Goal: Task Accomplishment & Management: Manage account settings

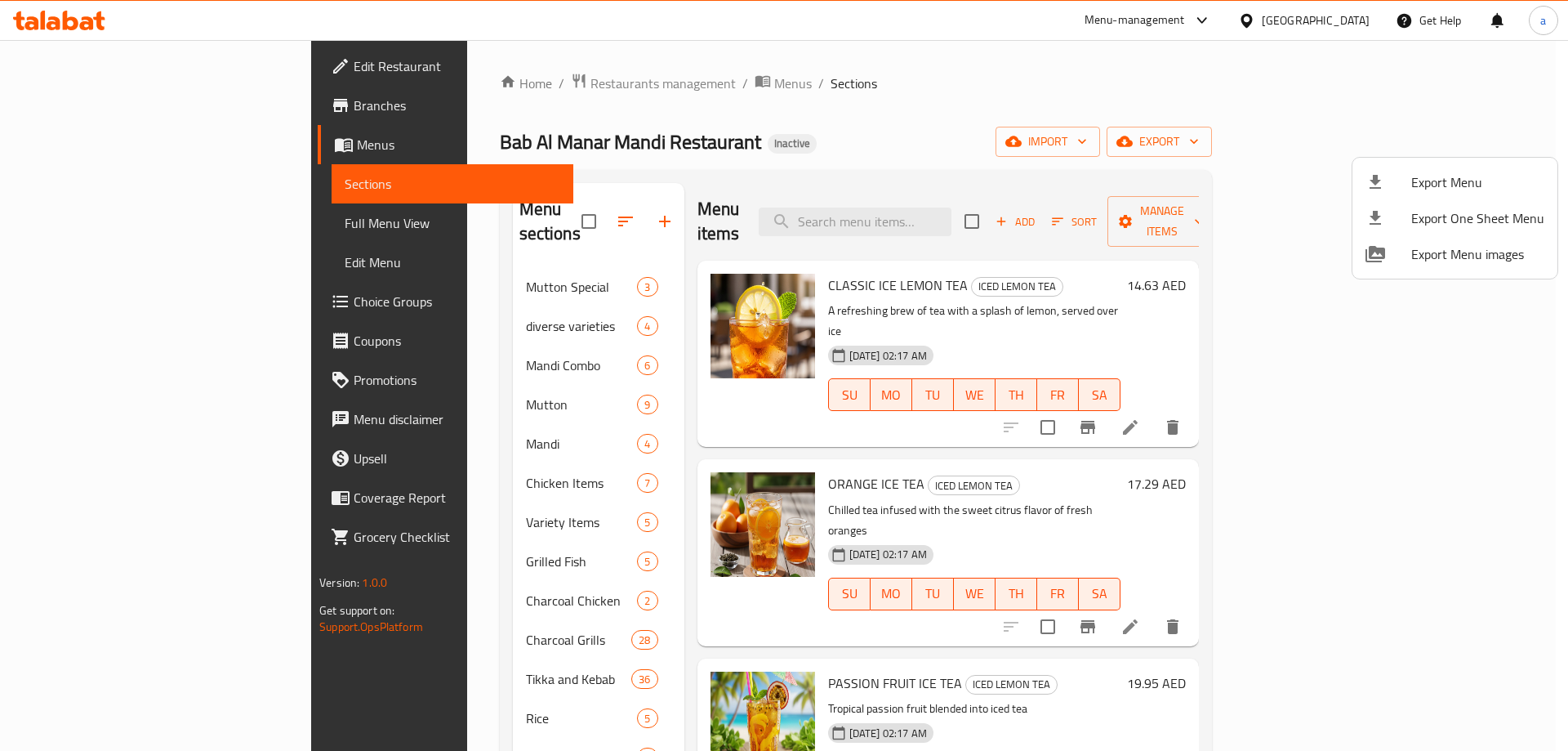
click at [56, 151] on div at bounding box center [784, 375] width 1568 height 751
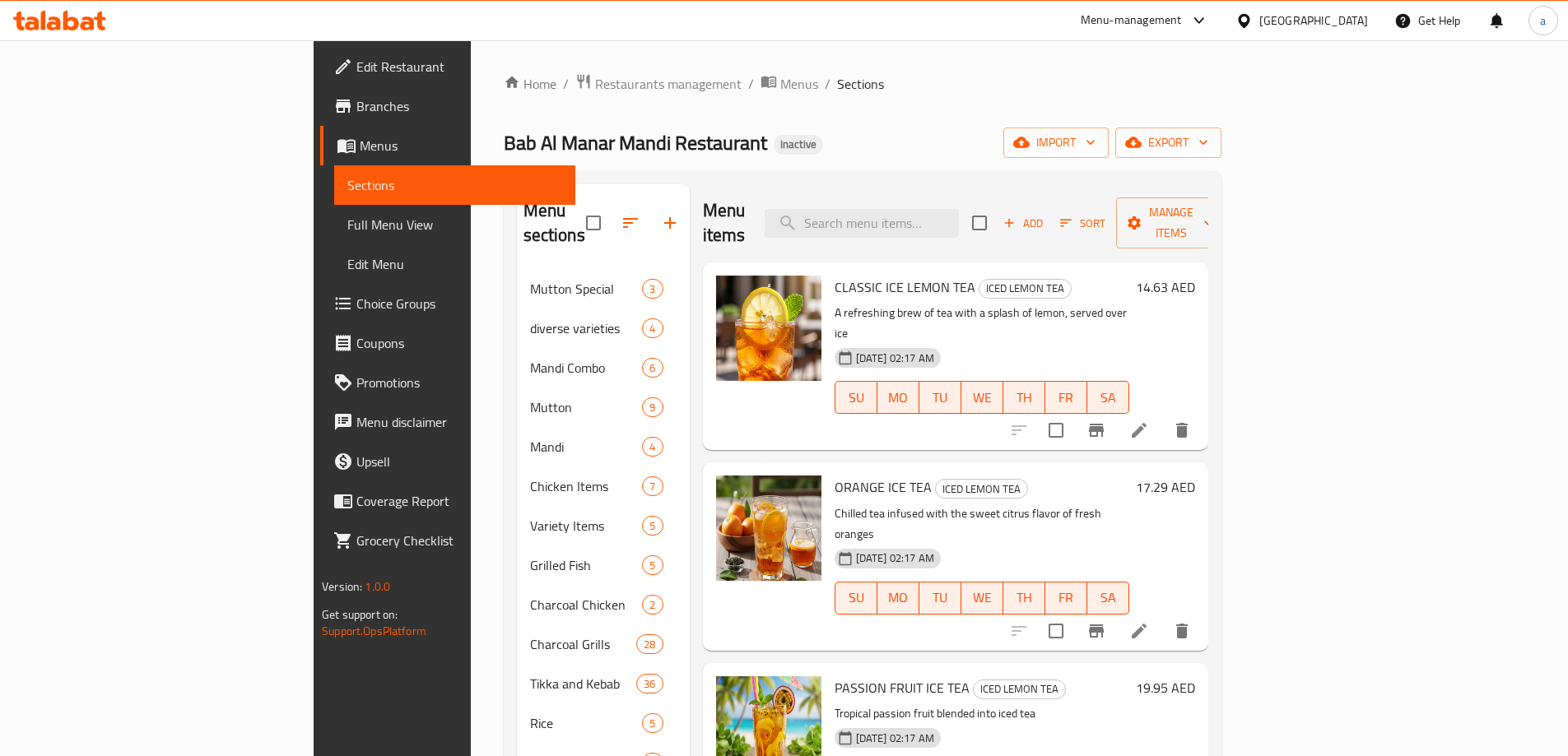
click at [359, 148] on span "Menus" at bounding box center [460, 146] width 202 height 20
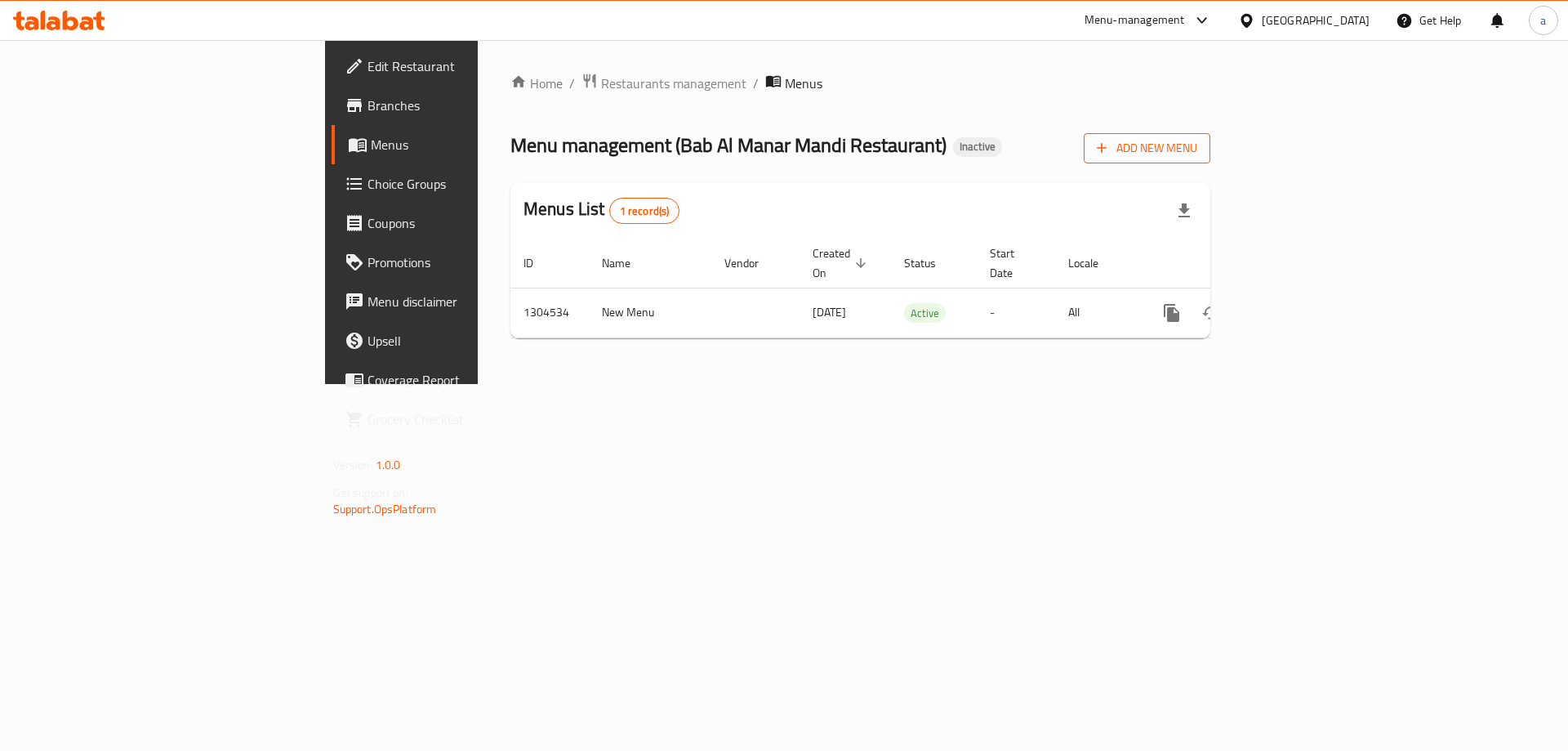
click at [1197, 157] on span "Add New Menu" at bounding box center [1147, 148] width 101 height 21
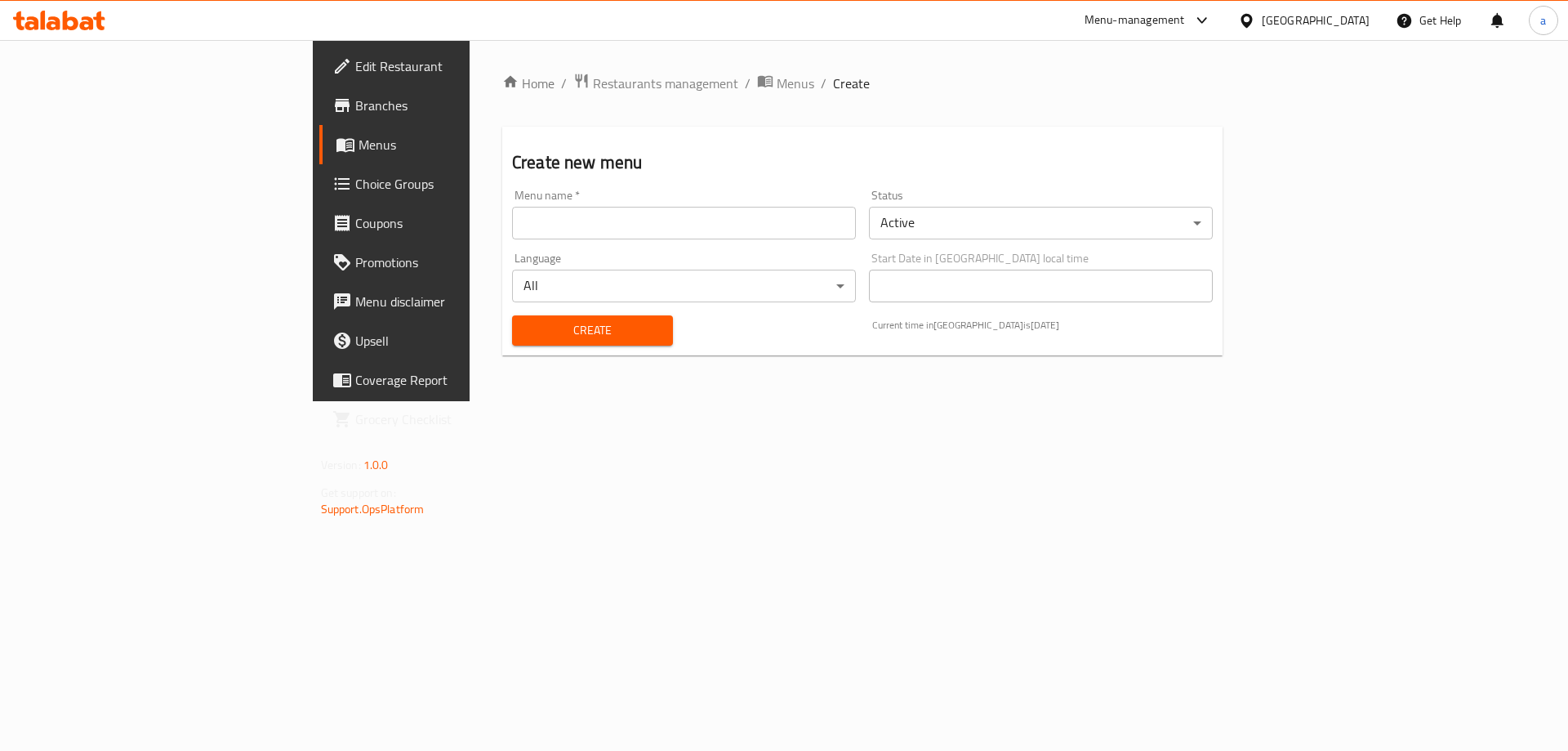
click at [532, 223] on input "text" at bounding box center [684, 223] width 344 height 33
type input "Menu"
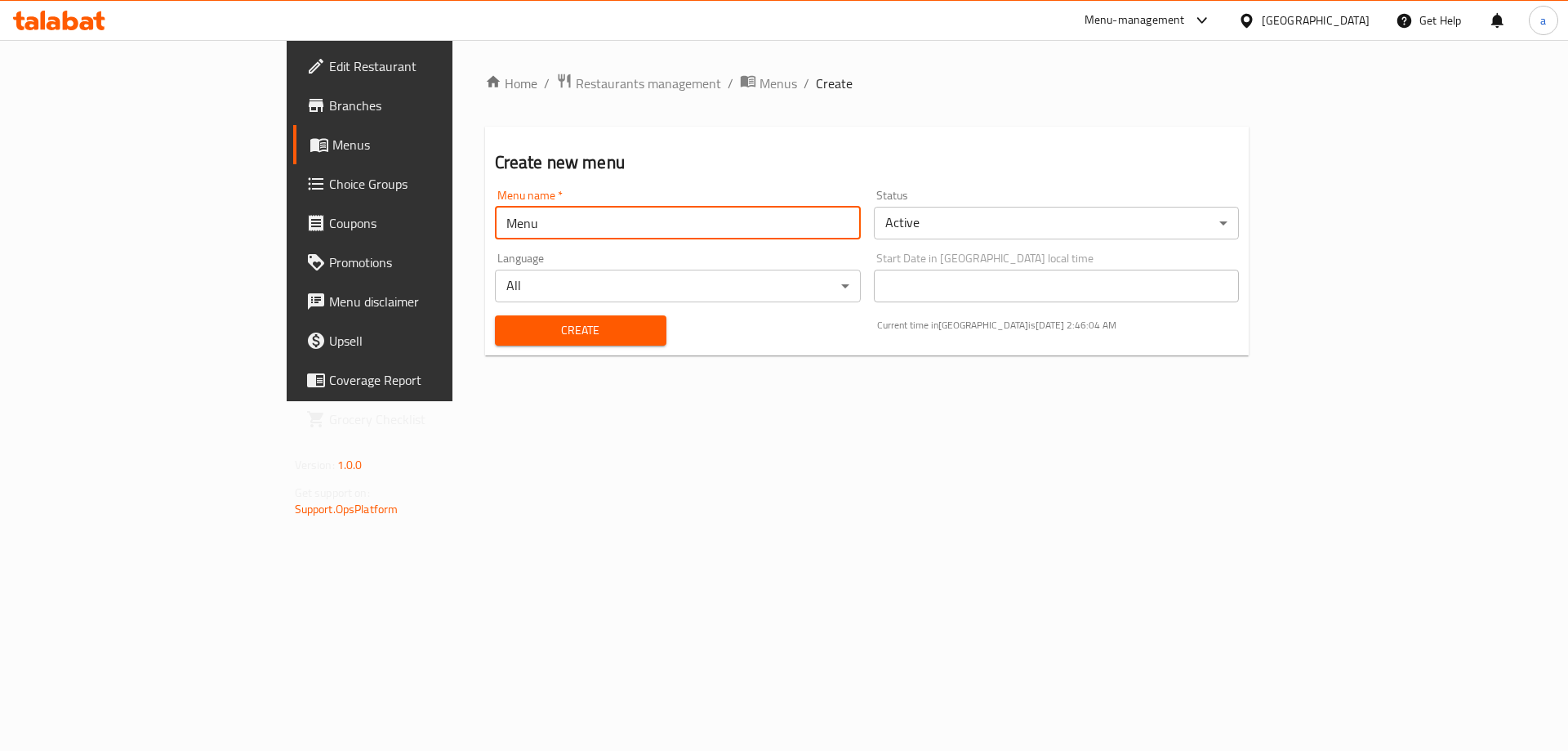
click at [508, 322] on span "Create" at bounding box center [581, 330] width 146 height 21
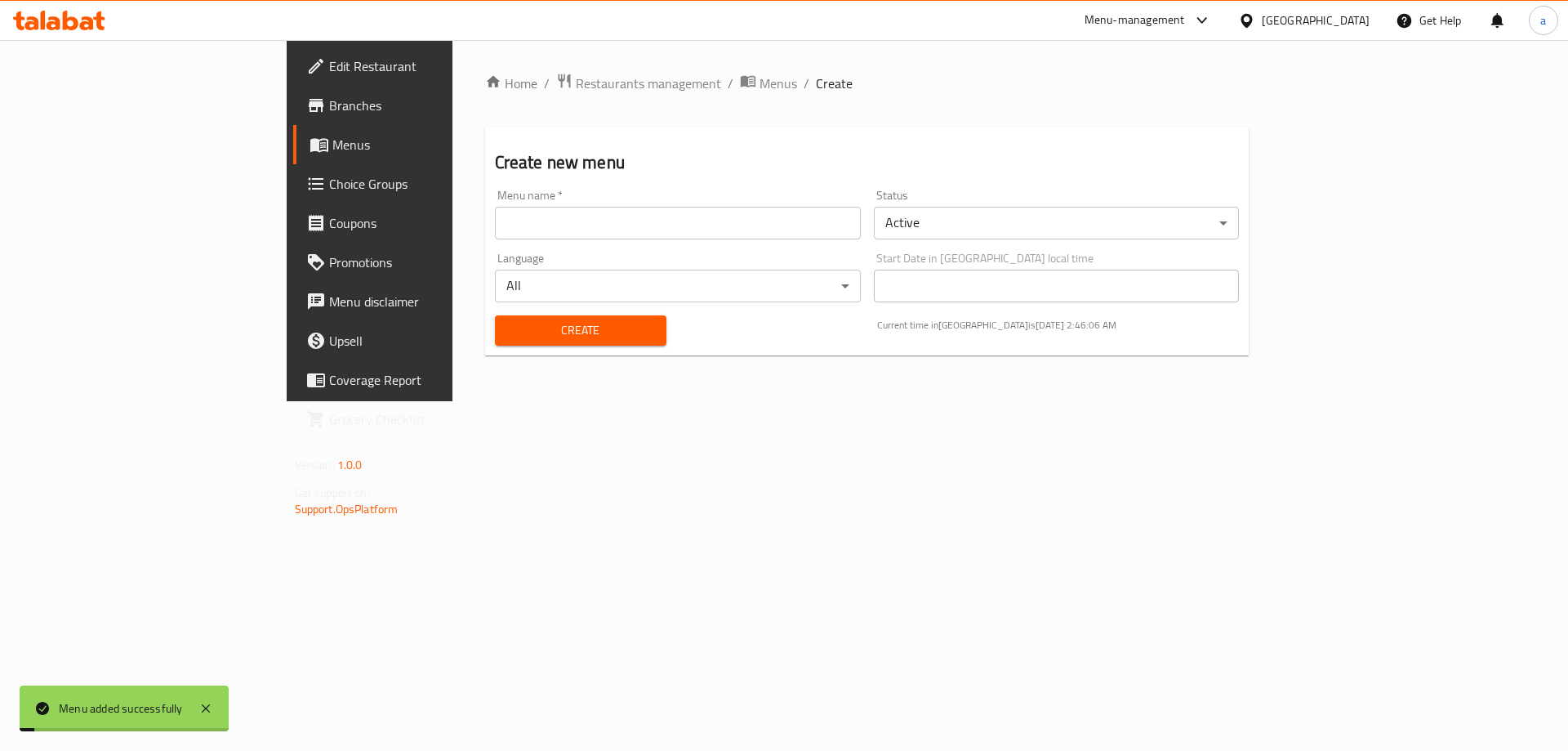
click at [332, 152] on span "Menus" at bounding box center [434, 145] width 203 height 20
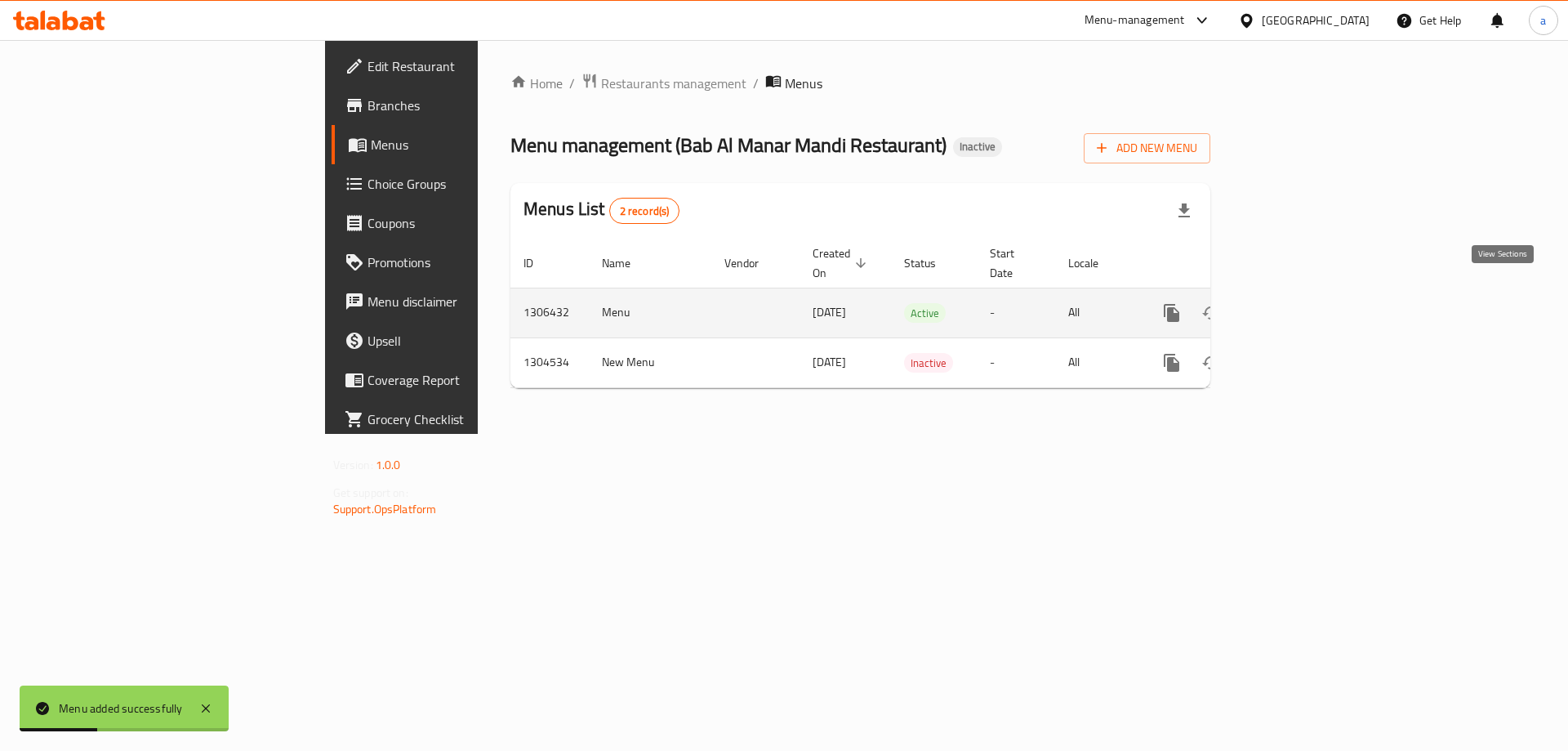
click at [1300, 303] on icon "enhanced table" at bounding box center [1290, 313] width 20 height 20
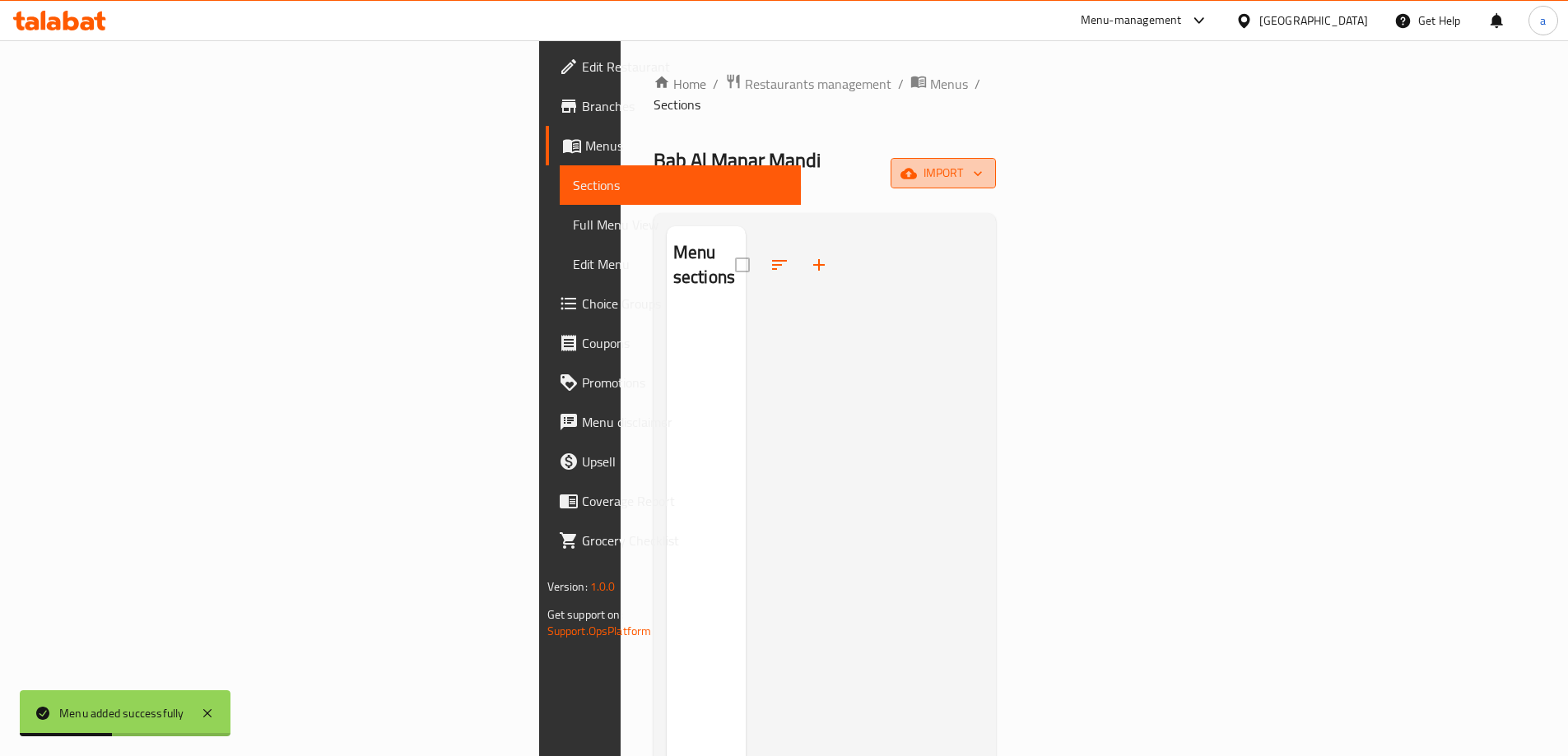
click at [983, 163] on span "import" at bounding box center [943, 173] width 79 height 21
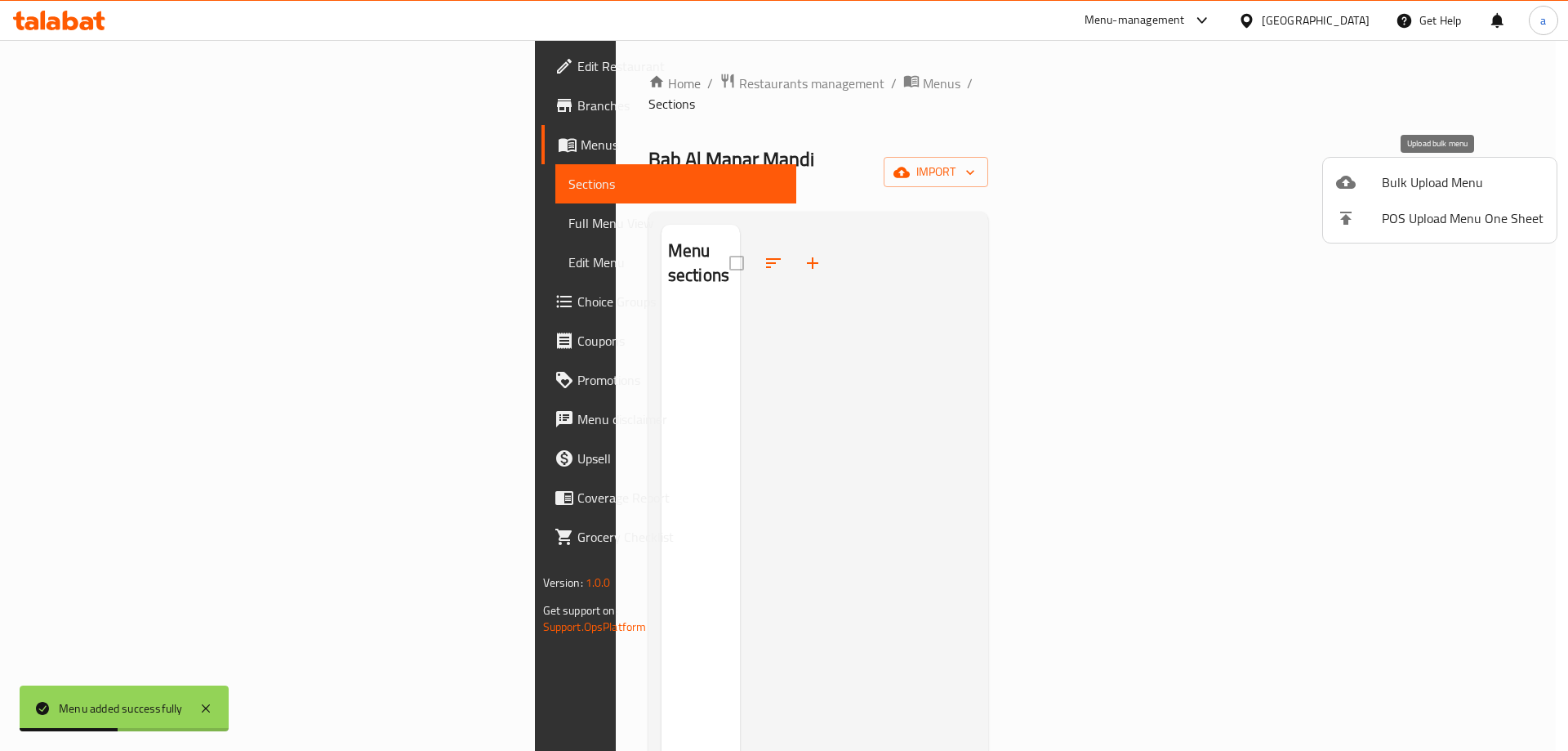
click at [1420, 192] on span "Bulk Upload Menu" at bounding box center [1463, 183] width 162 height 20
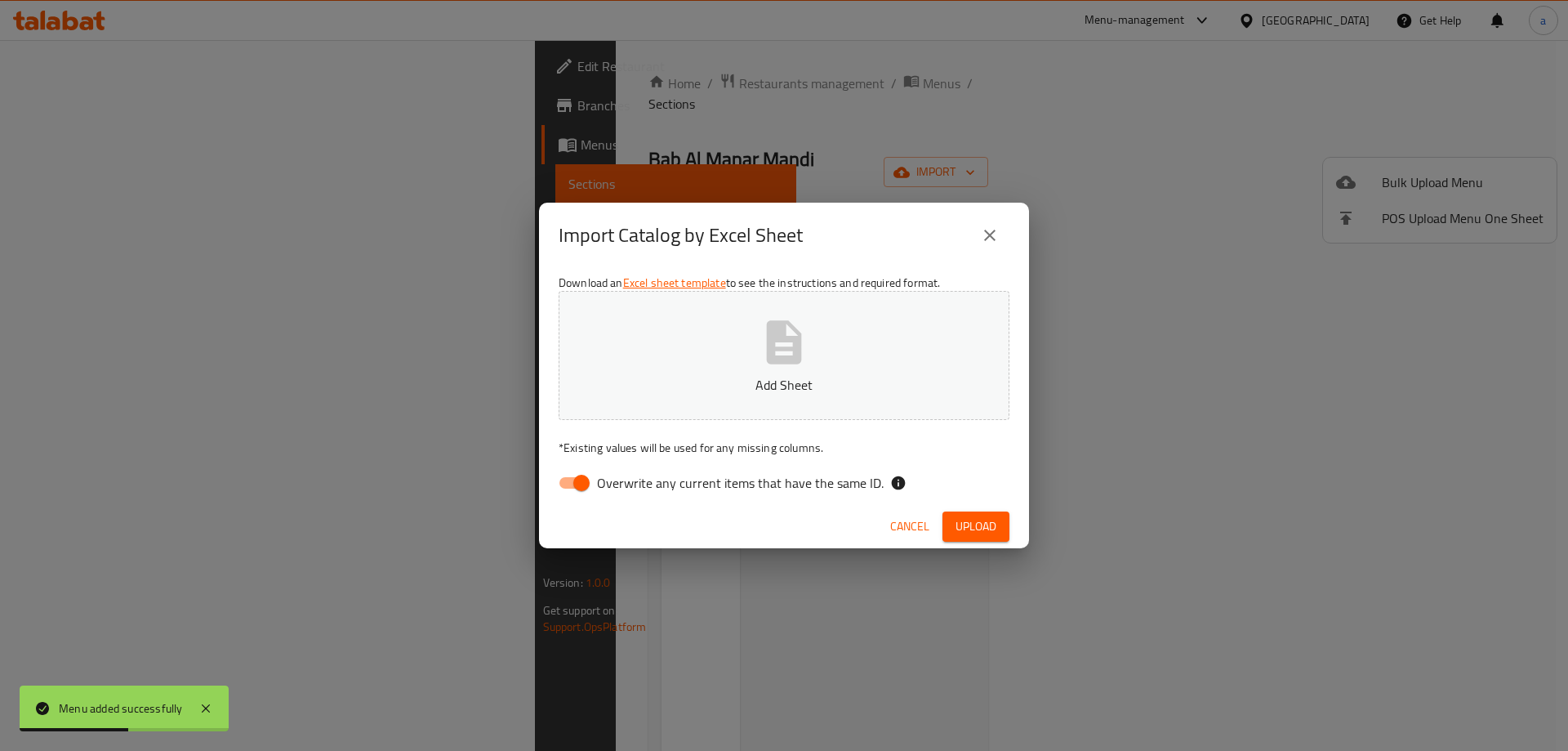
click at [868, 329] on button "Add Sheet" at bounding box center [784, 355] width 451 height 129
click at [561, 476] on input "Overwrite any current items that have the same ID." at bounding box center [582, 483] width 93 height 31
checkbox input "false"
click at [960, 523] on span "Upload" at bounding box center [976, 527] width 41 height 21
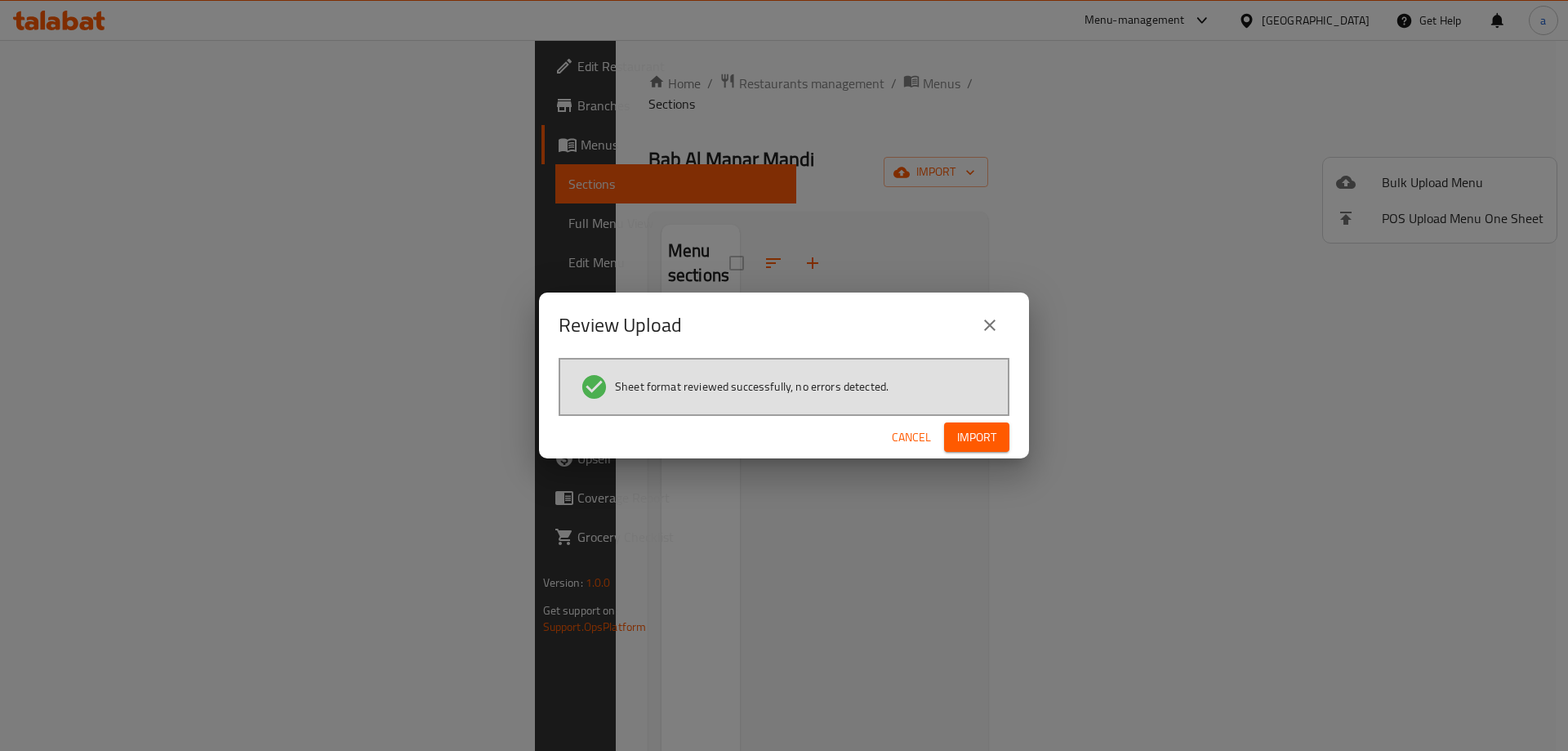
click at [987, 432] on span "Import" at bounding box center [976, 438] width 39 height 21
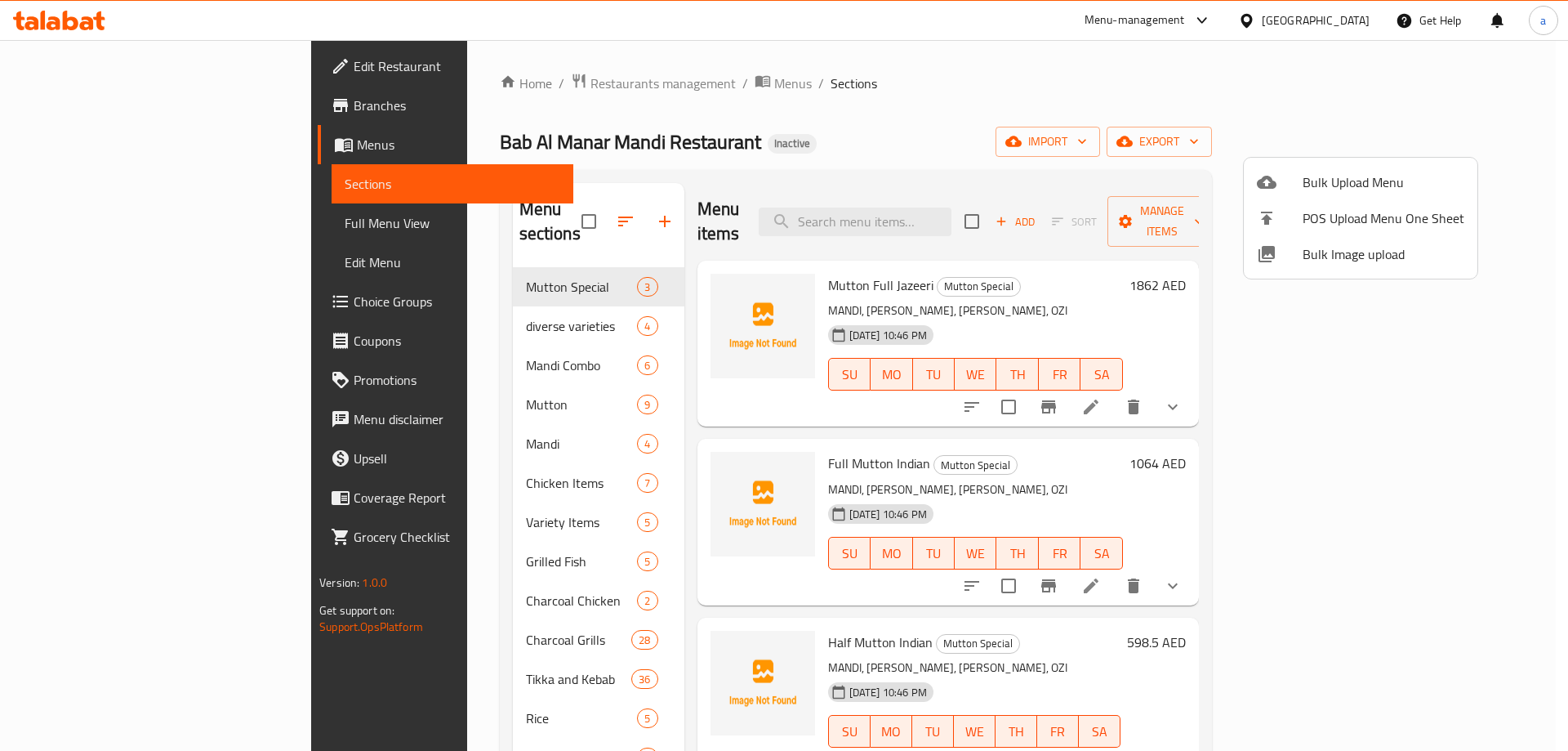
click at [443, 439] on div at bounding box center [784, 375] width 1568 height 751
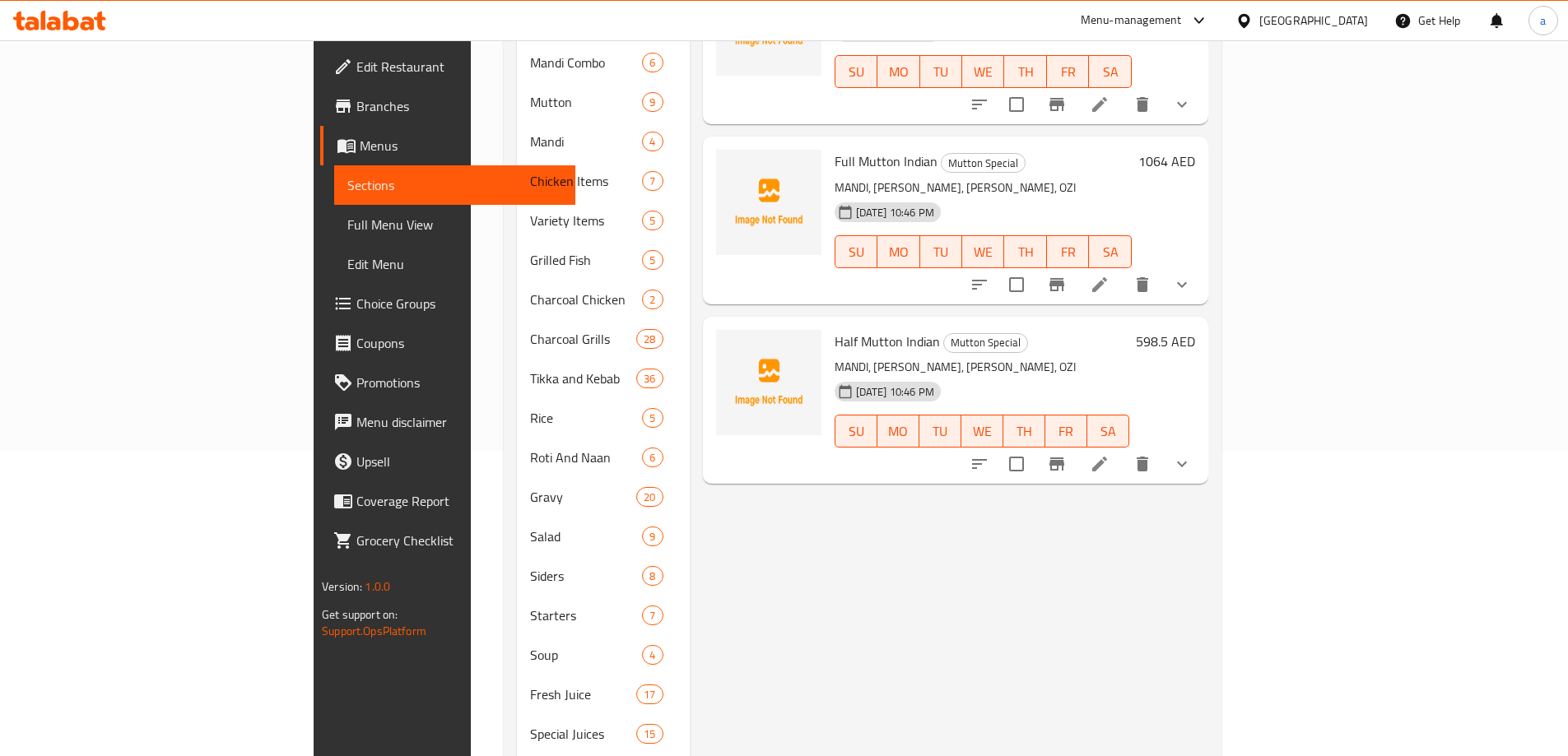
scroll to position [329, 0]
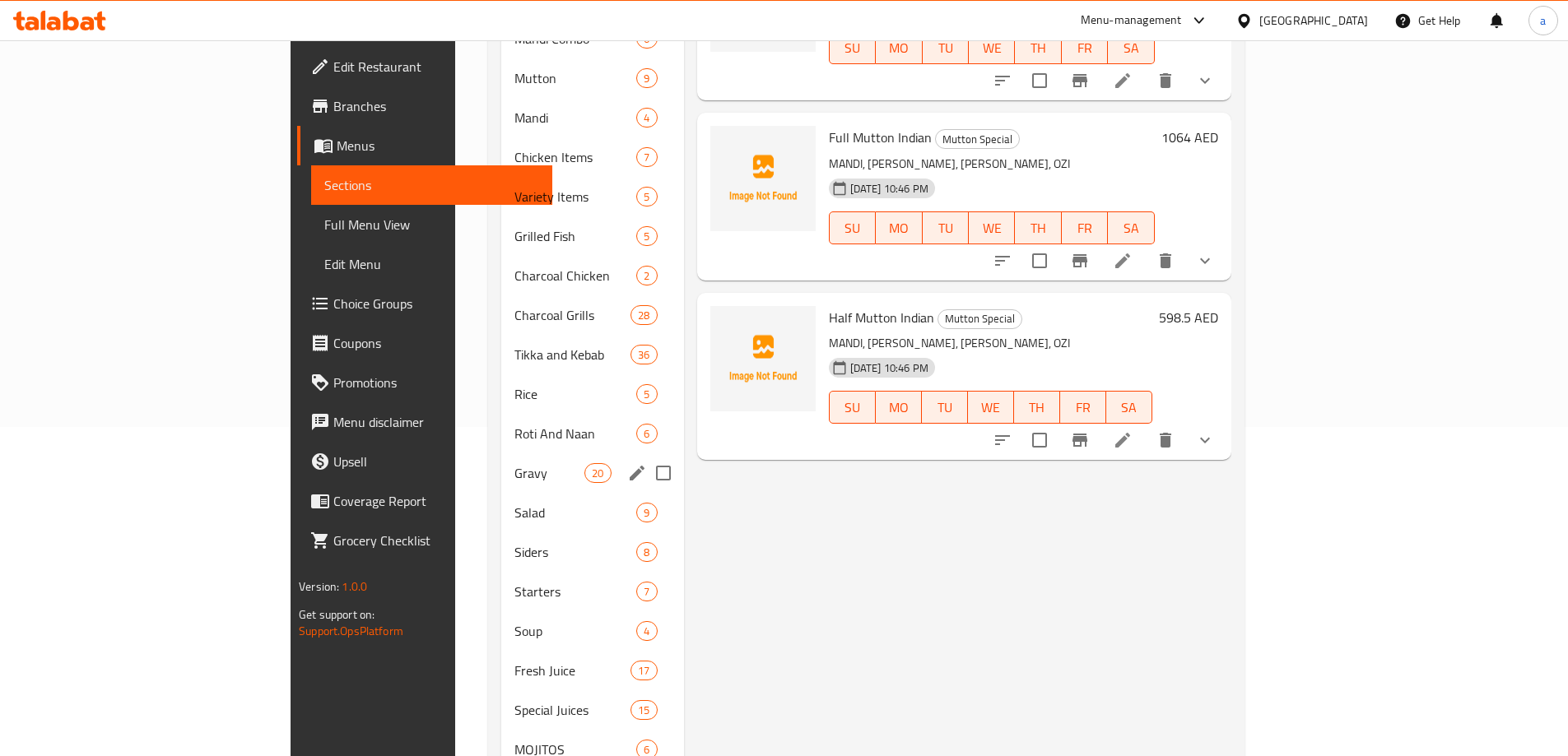
click at [515, 424] on span "Roti And Naan" at bounding box center [576, 434] width 123 height 20
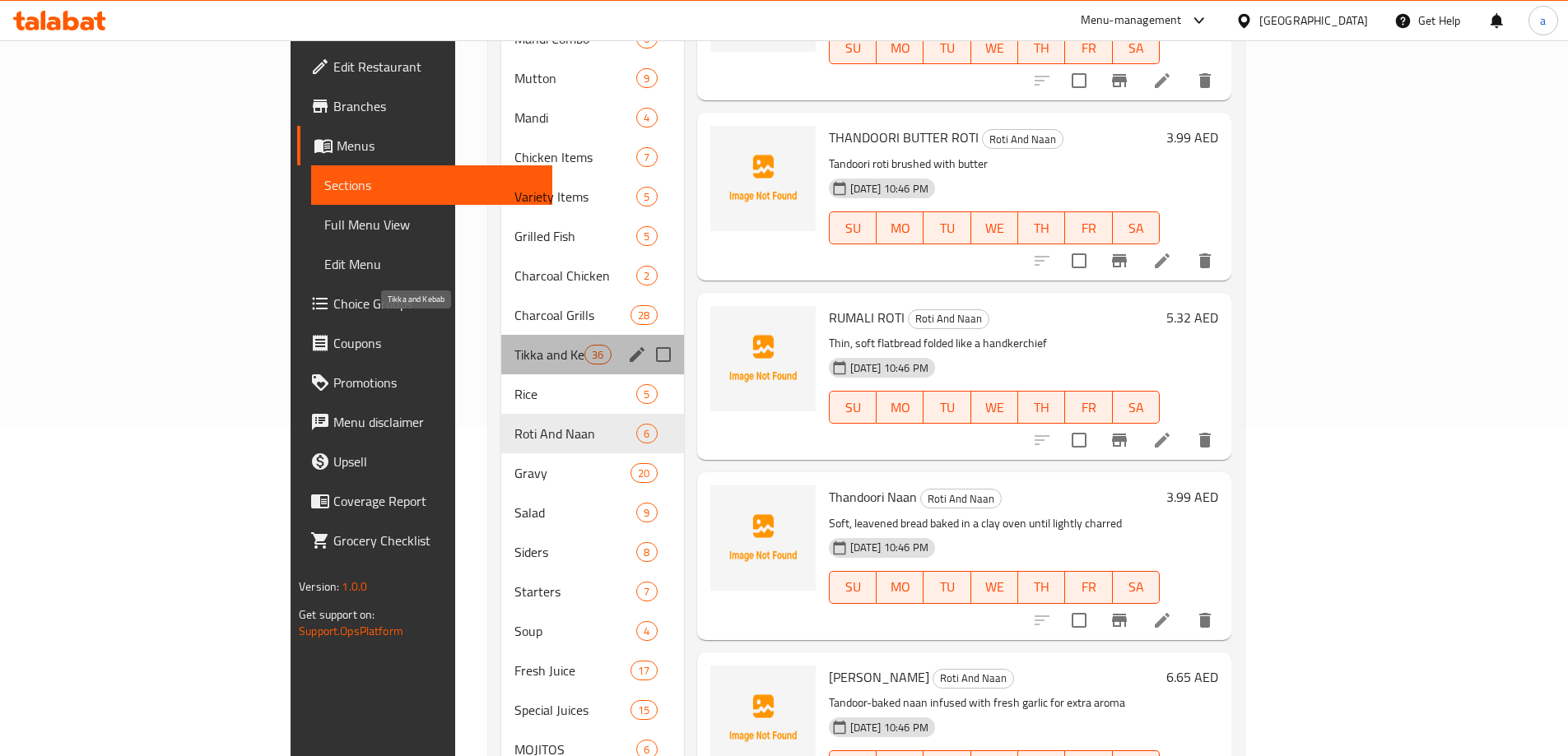
click at [515, 345] on span "Tikka and Kebab" at bounding box center [549, 355] width 70 height 20
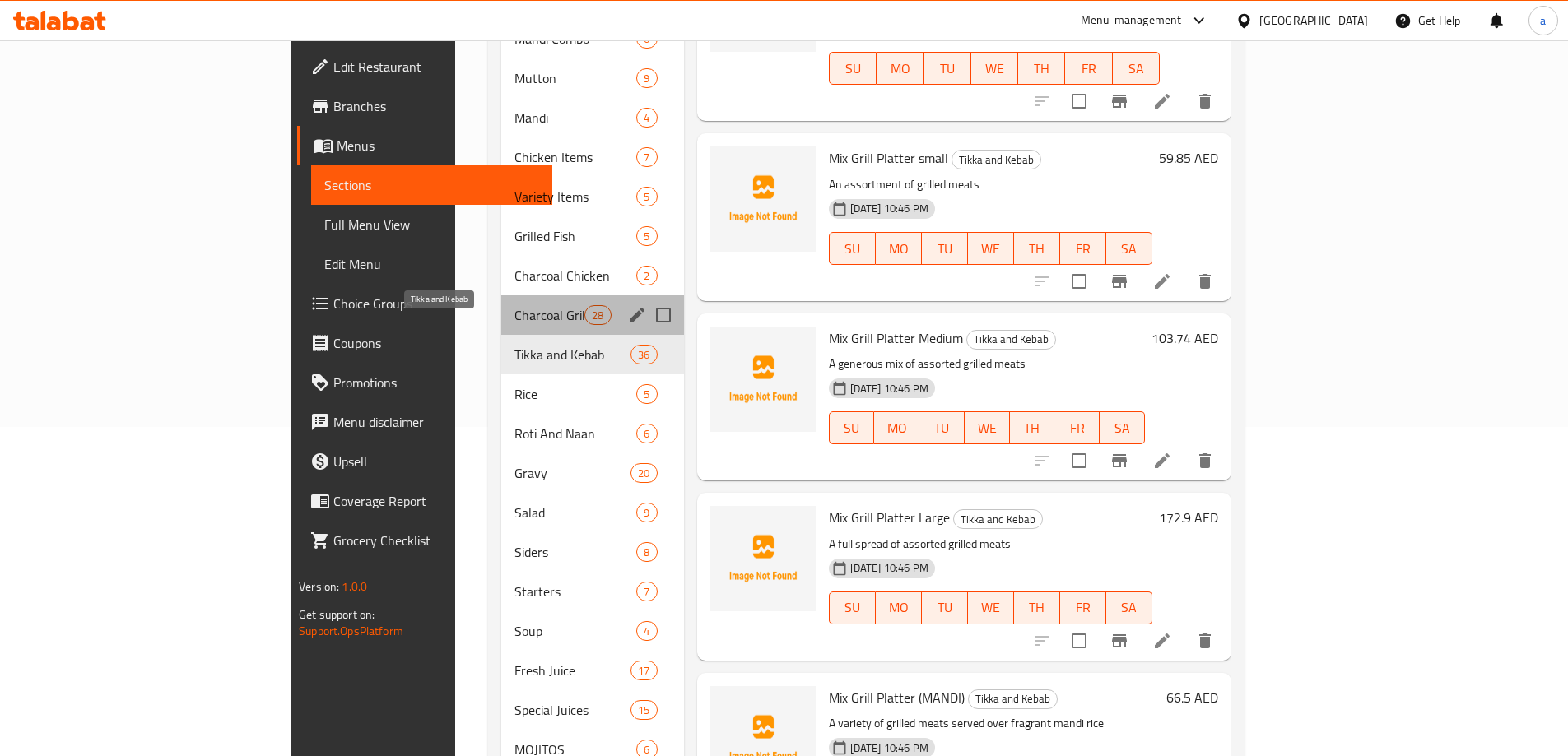
click at [501, 295] on div "Charcoal Grills 28" at bounding box center [593, 315] width 183 height 39
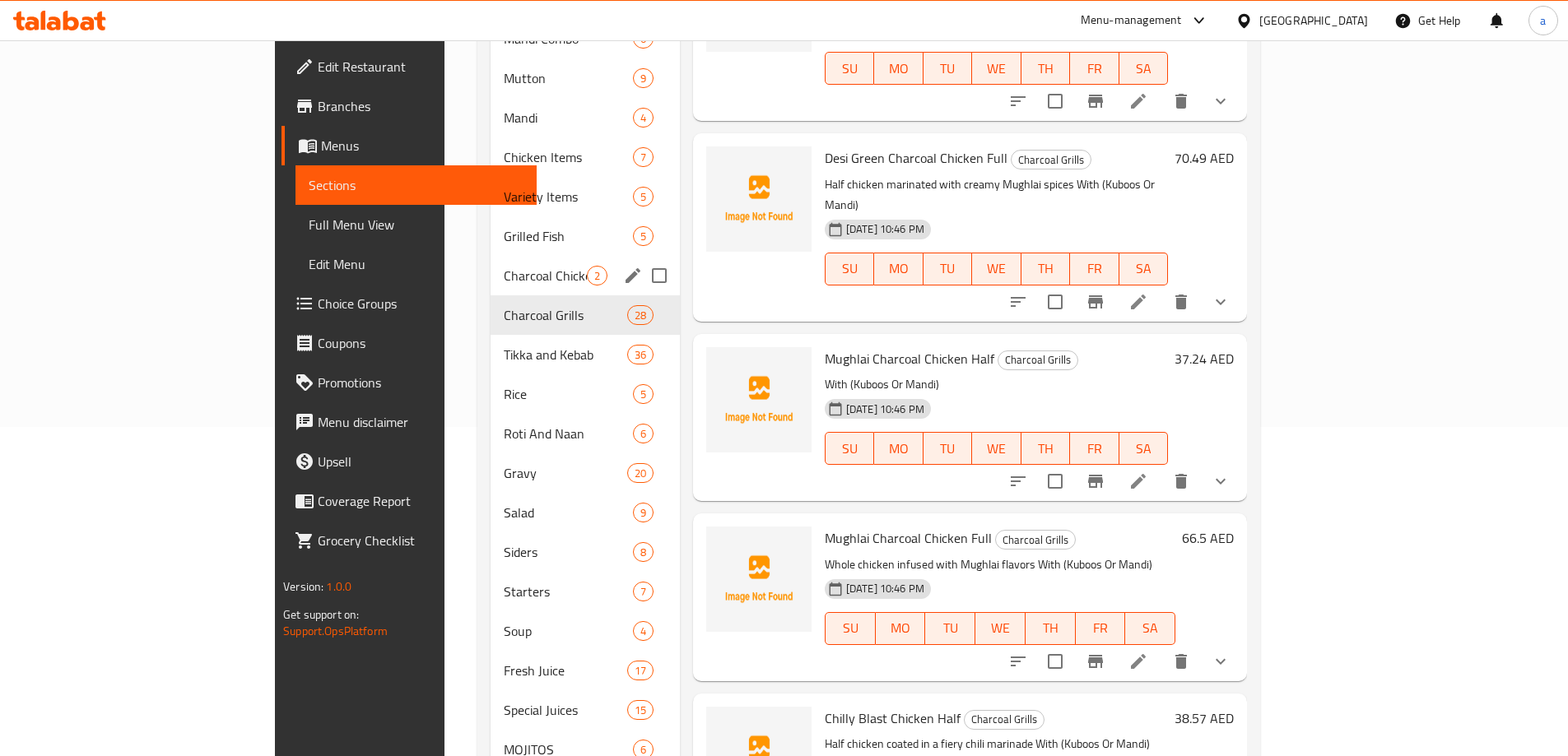
click at [490, 256] on div "Charcoal Chicken 2" at bounding box center [584, 275] width 189 height 39
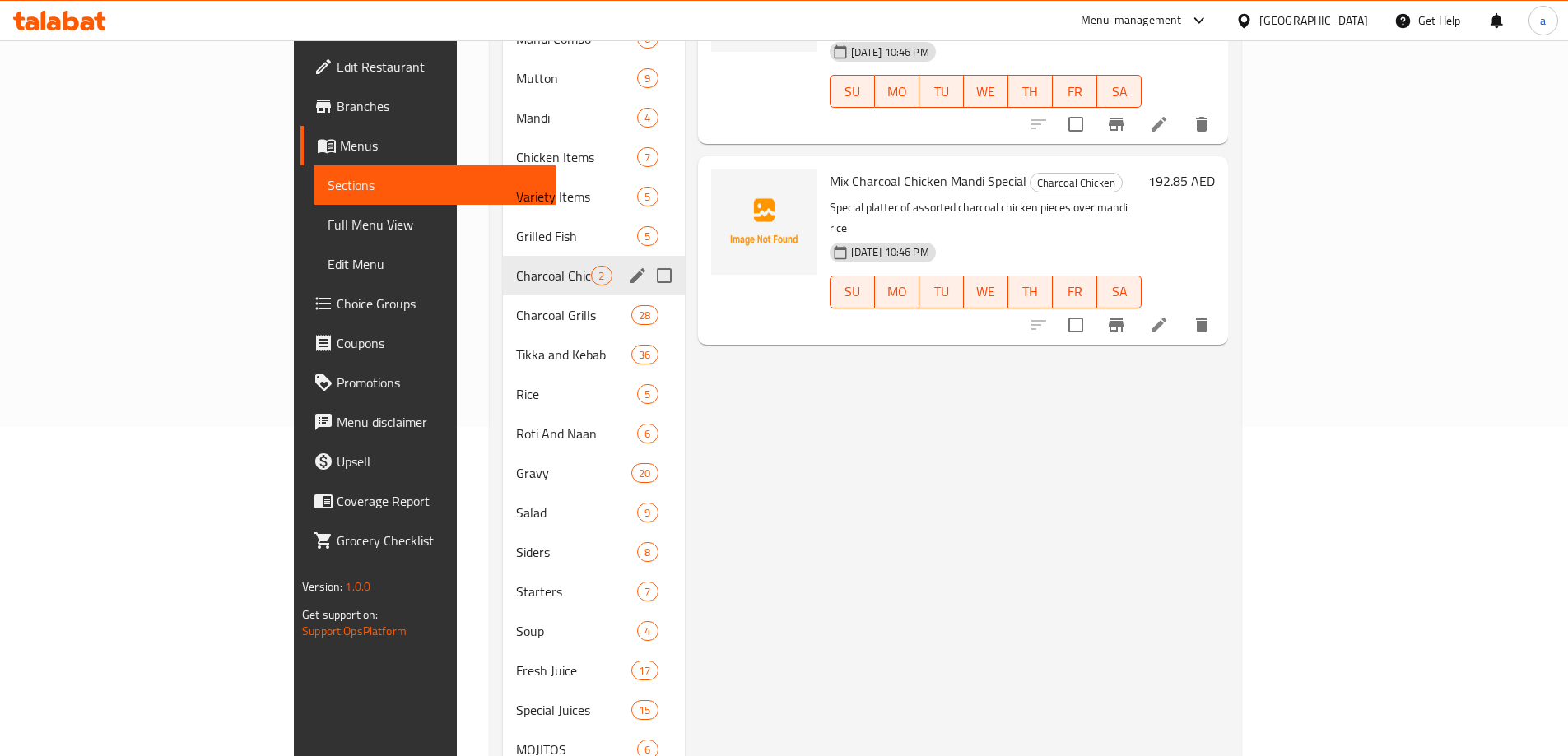
click at [516, 227] on span "Grilled Fish" at bounding box center [577, 237] width 121 height 20
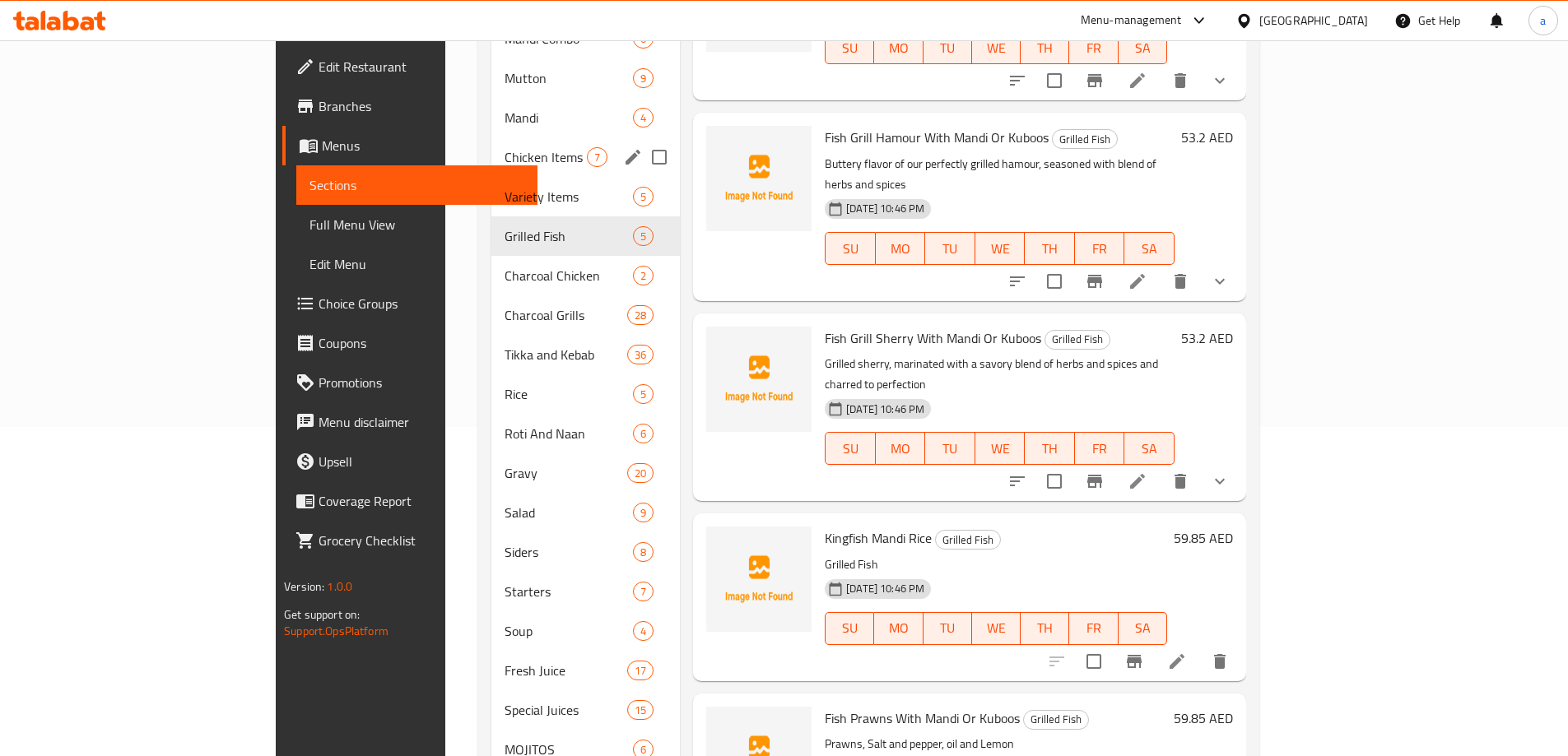
click at [491, 148] on div "Chicken Items 7" at bounding box center [585, 157] width 188 height 39
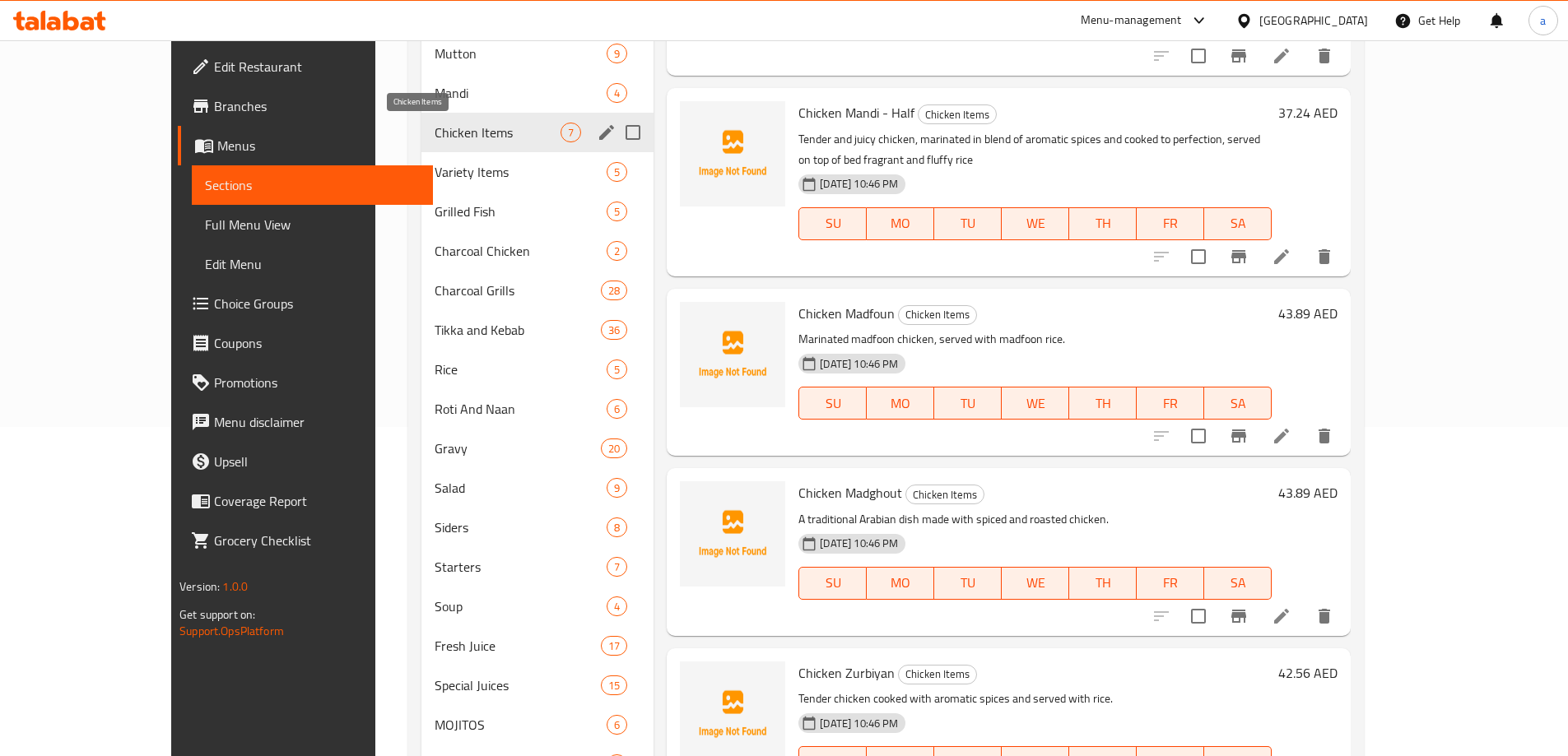
click at [435, 128] on span "Chicken Items" at bounding box center [498, 133] width 126 height 20
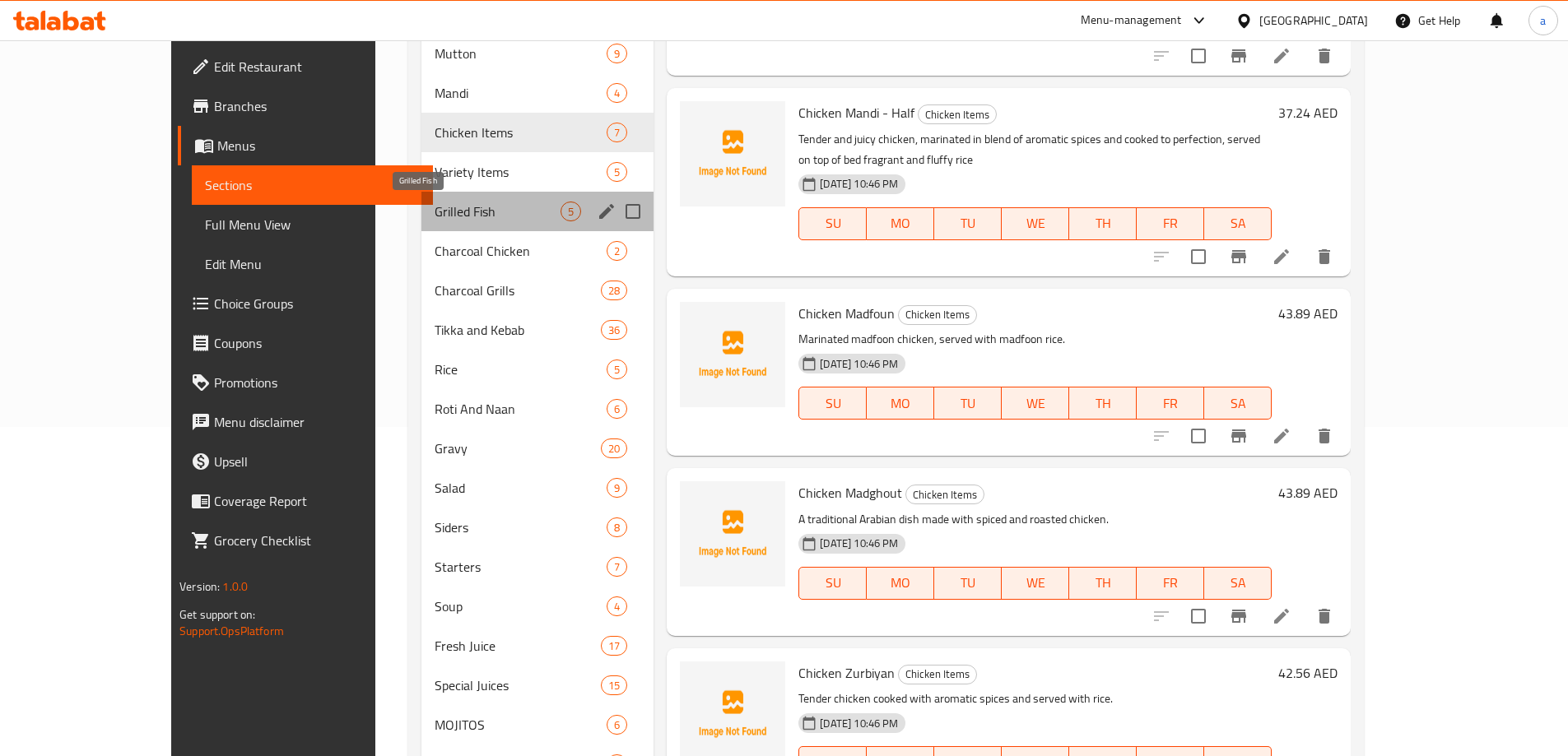
click at [435, 207] on span "Grilled Fish" at bounding box center [498, 211] width 126 height 20
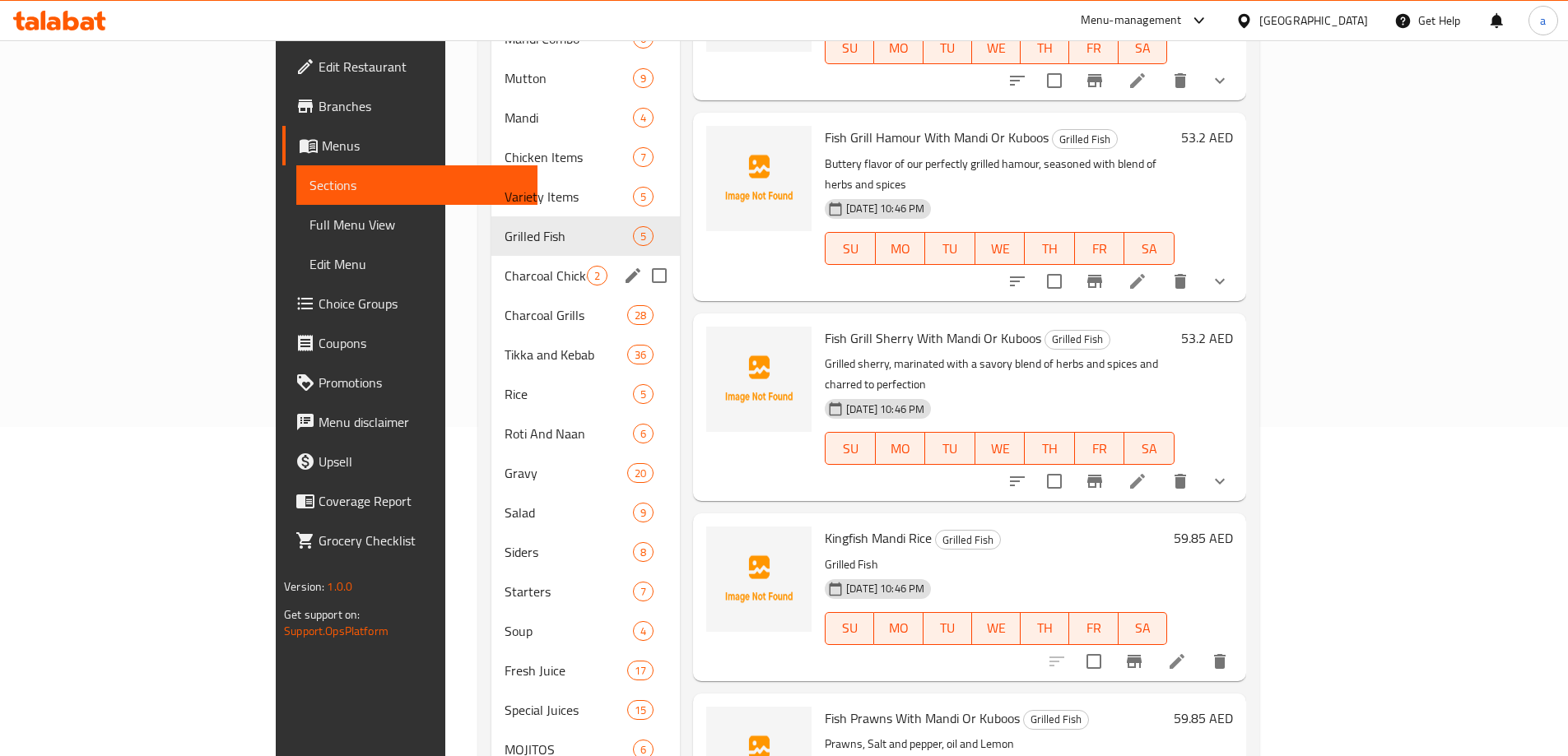
click at [504, 345] on span "Tikka and Kebab" at bounding box center [566, 355] width 123 height 20
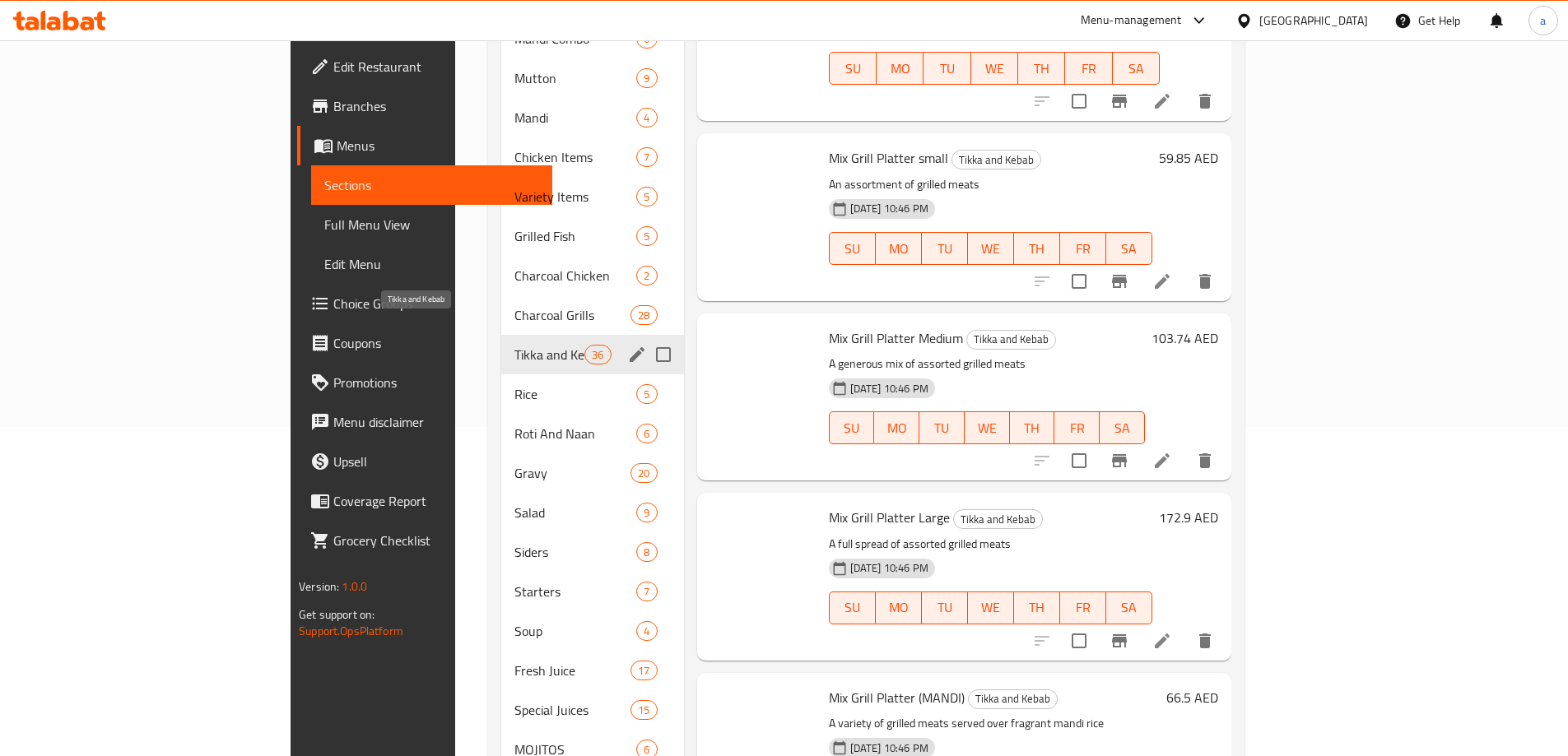
click at [501, 459] on div "Gravy 20" at bounding box center [593, 472] width 183 height 39
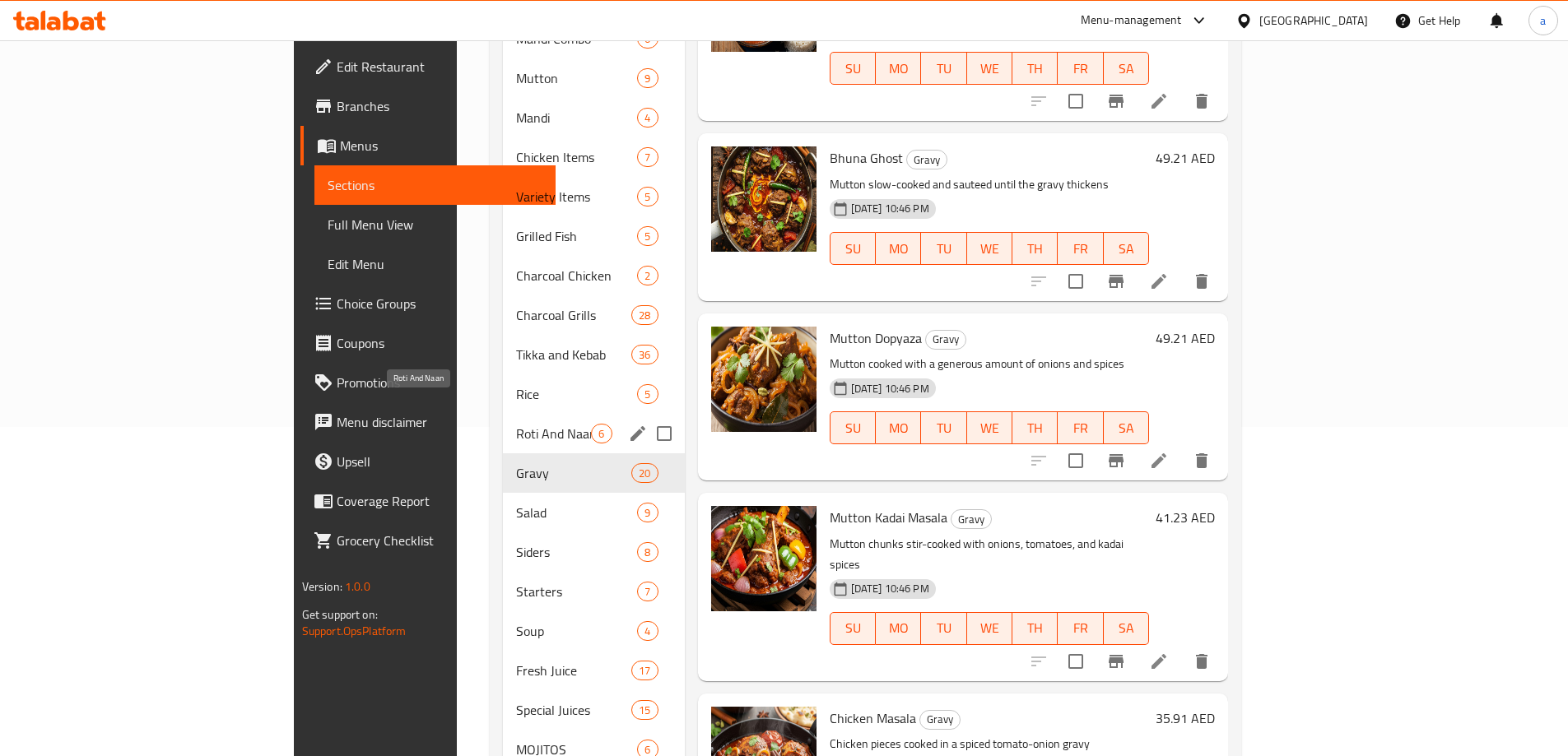
click at [516, 424] on span "Roti And Naan" at bounding box center [553, 434] width 75 height 20
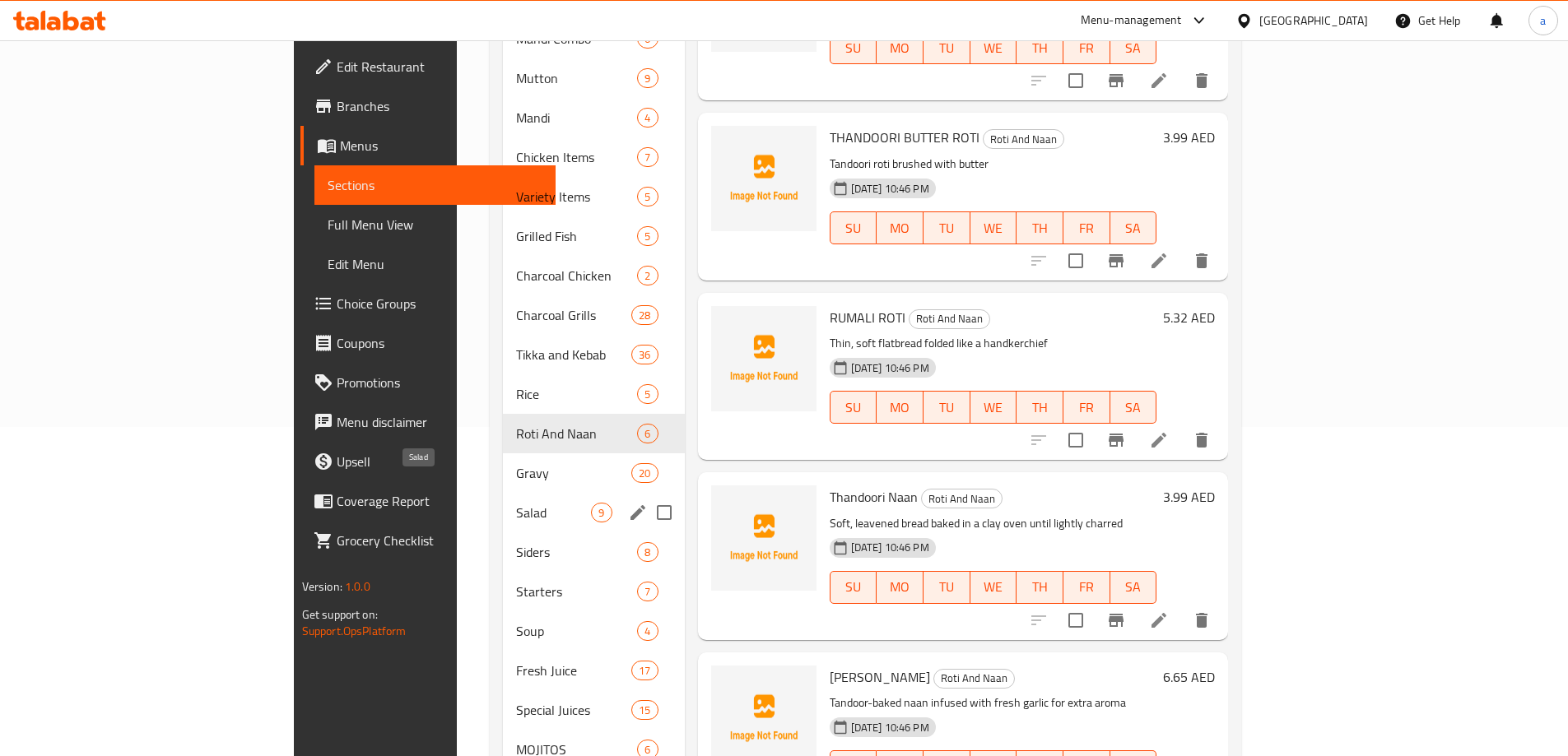
click at [516, 503] on span "Salad" at bounding box center [553, 513] width 75 height 20
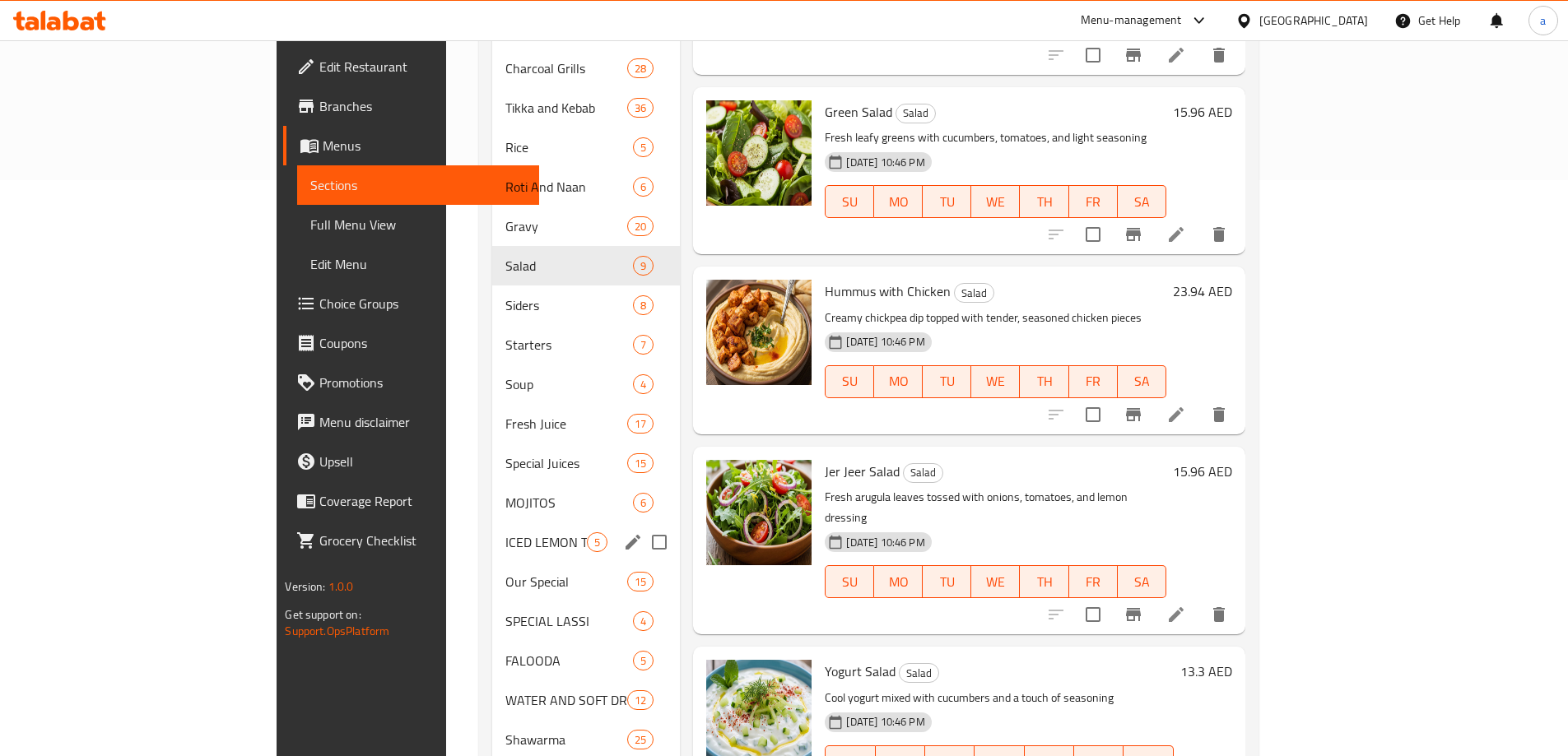
scroll to position [658, 0]
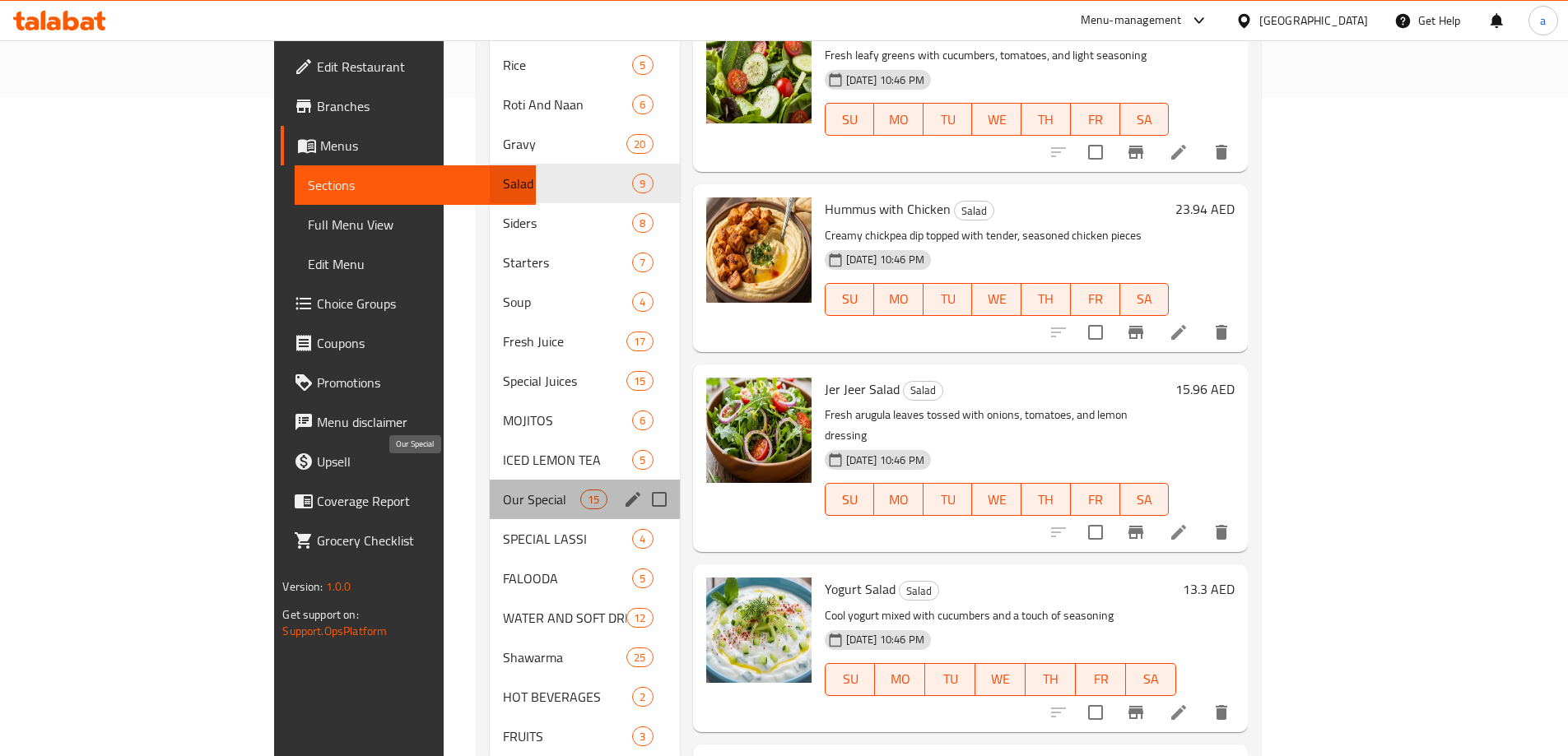
click at [503, 489] on span "Our Special" at bounding box center [541, 499] width 77 height 20
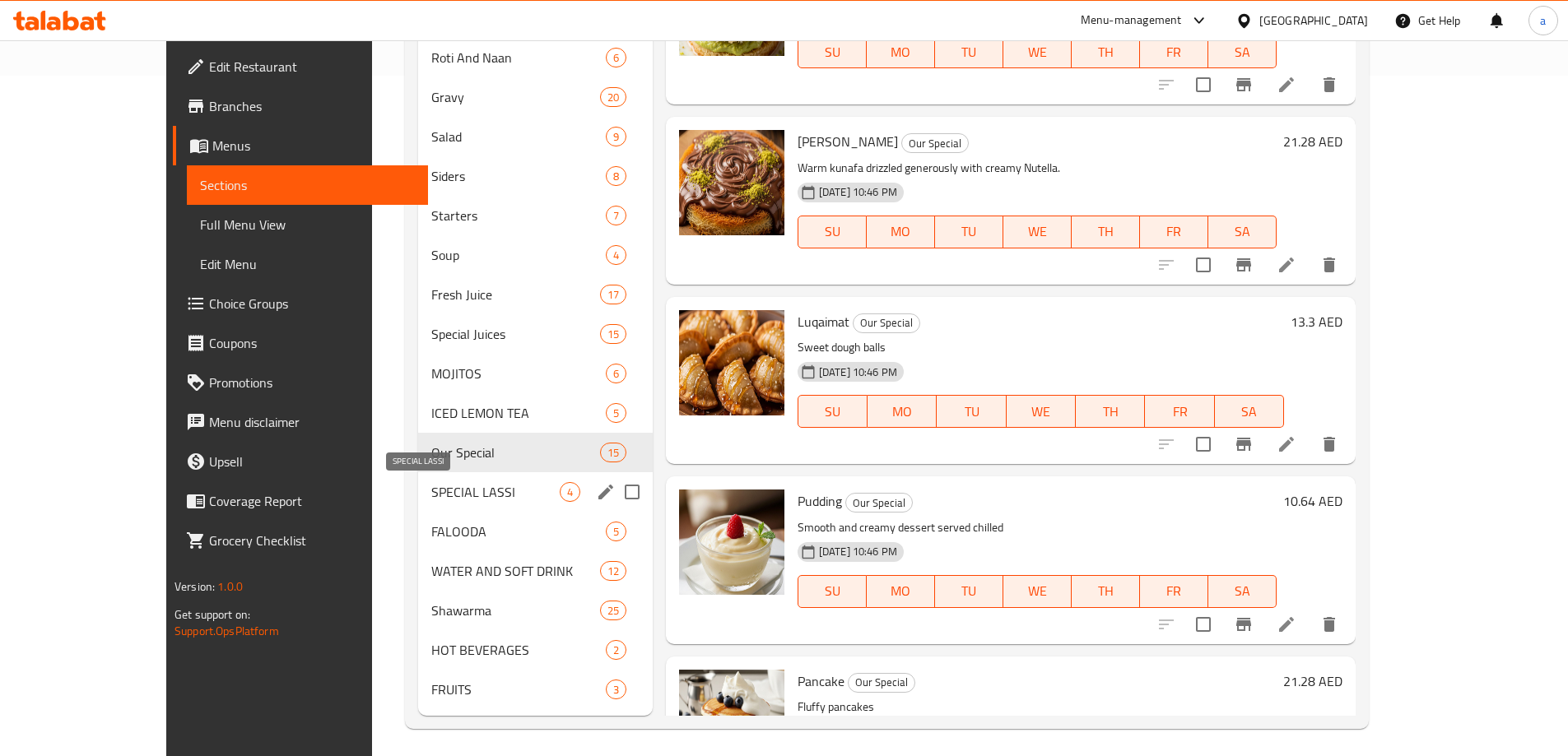
scroll to position [686, 0]
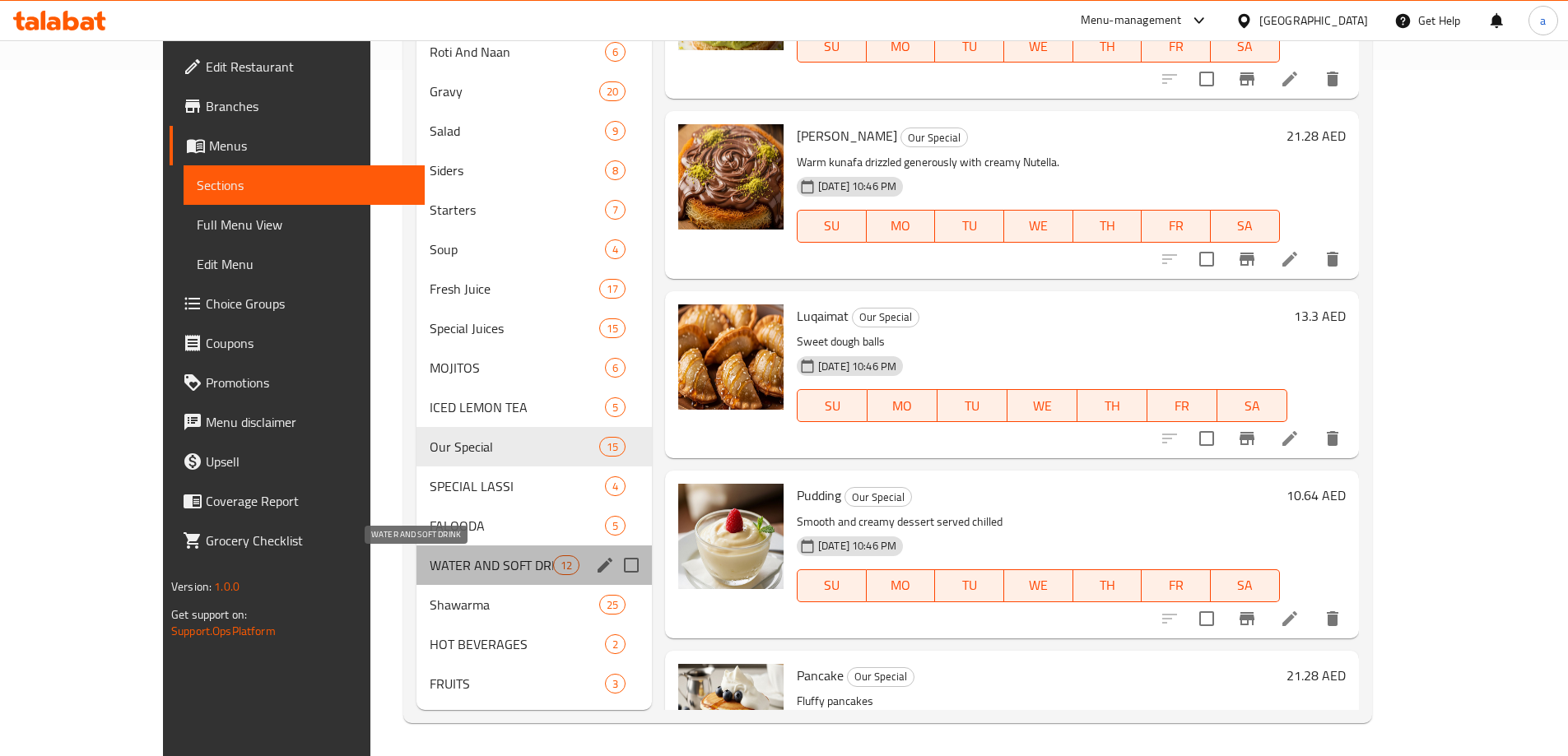
click at [430, 563] on span "WATER AND SOFT DRINK" at bounding box center [491, 566] width 123 height 20
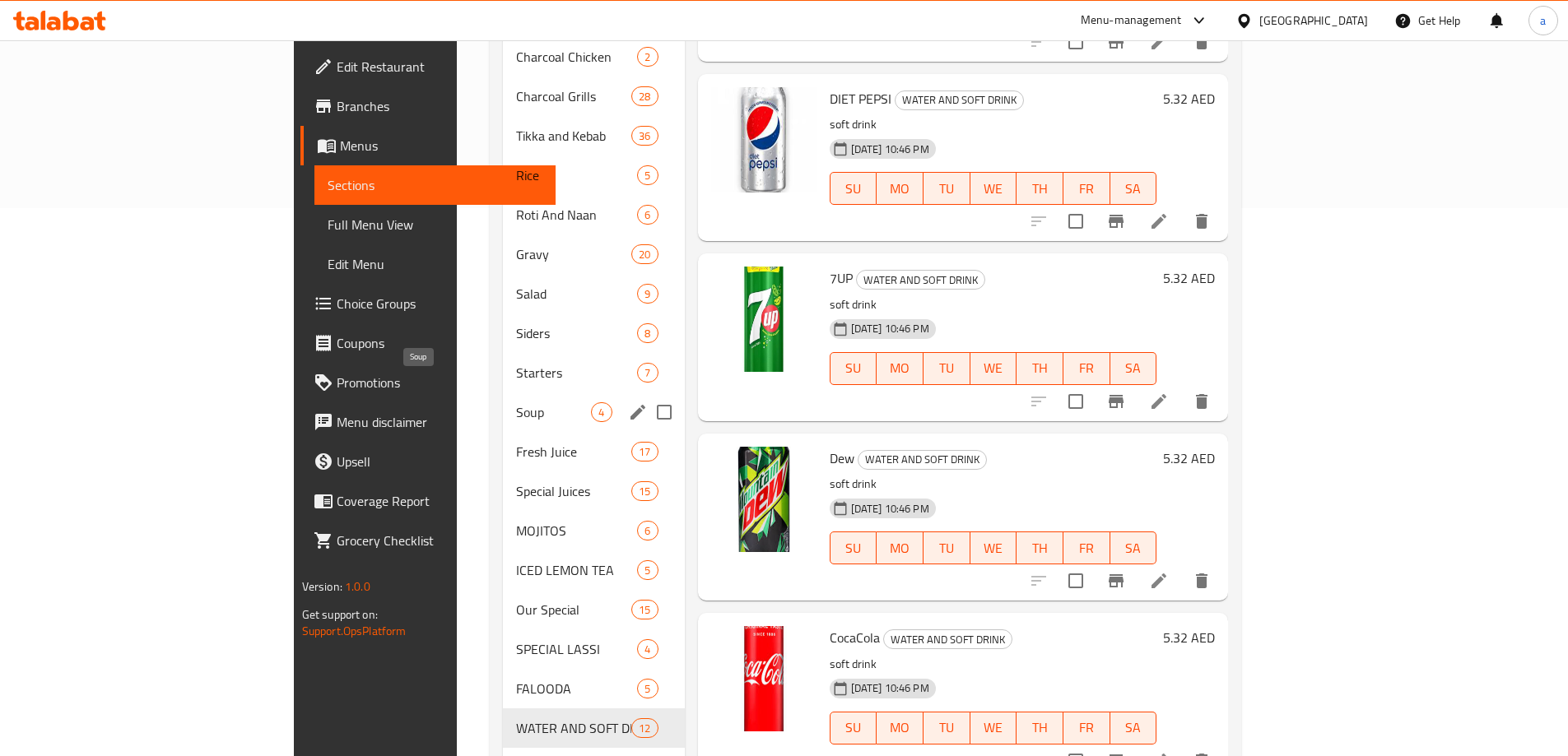
scroll to position [440, 0]
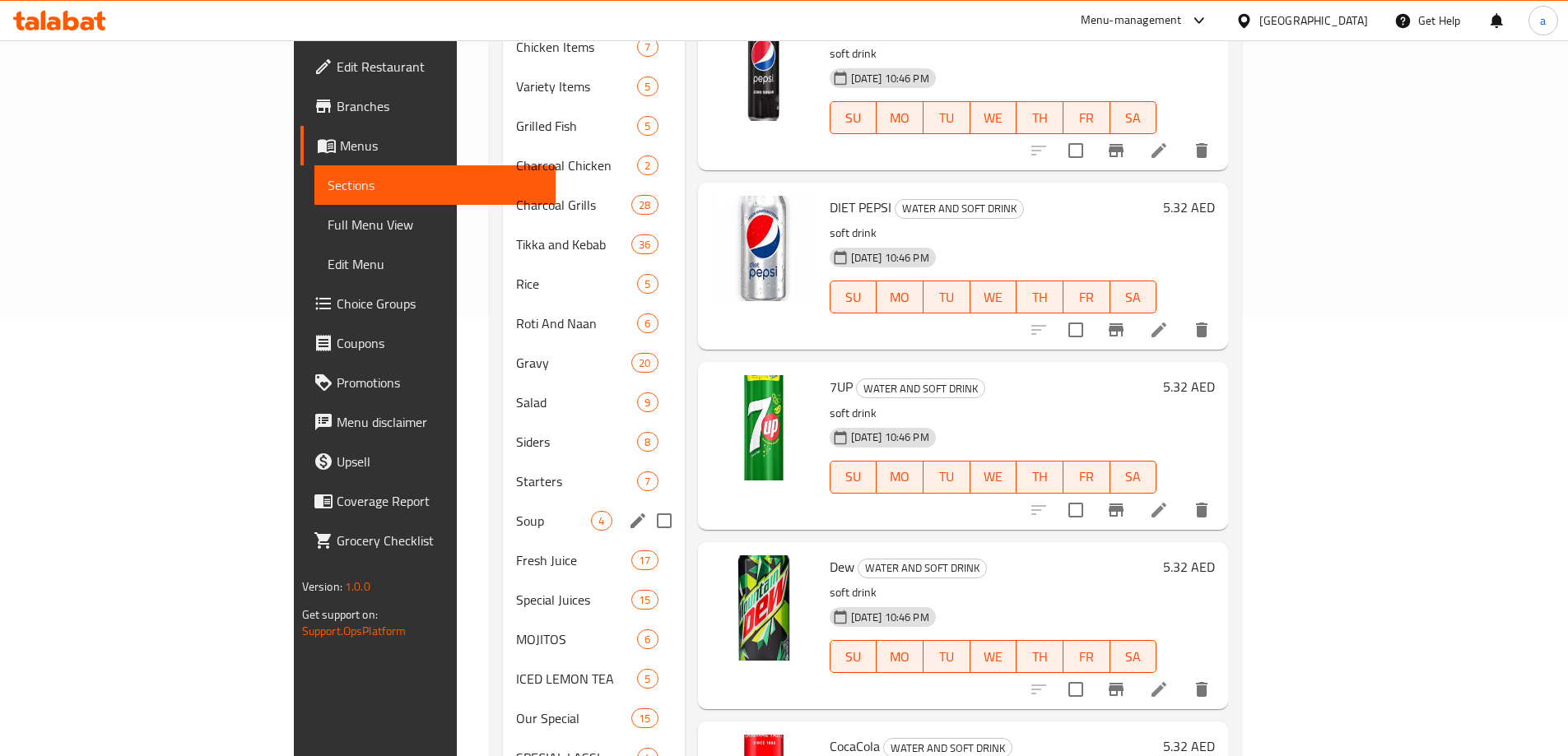
click at [503, 501] on div "Soup 4" at bounding box center [593, 520] width 181 height 39
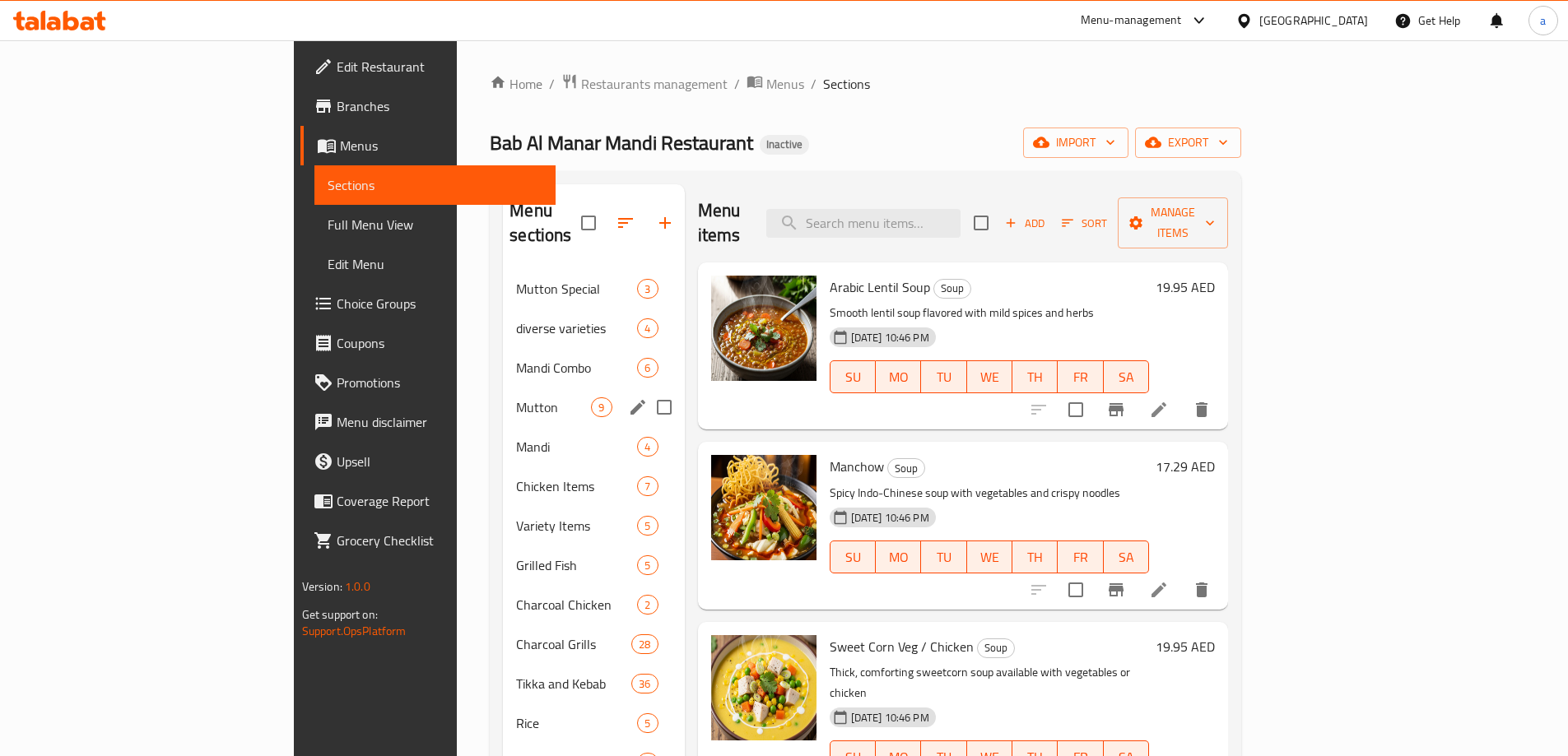
click at [516, 398] on span "Mutton" at bounding box center [553, 408] width 75 height 20
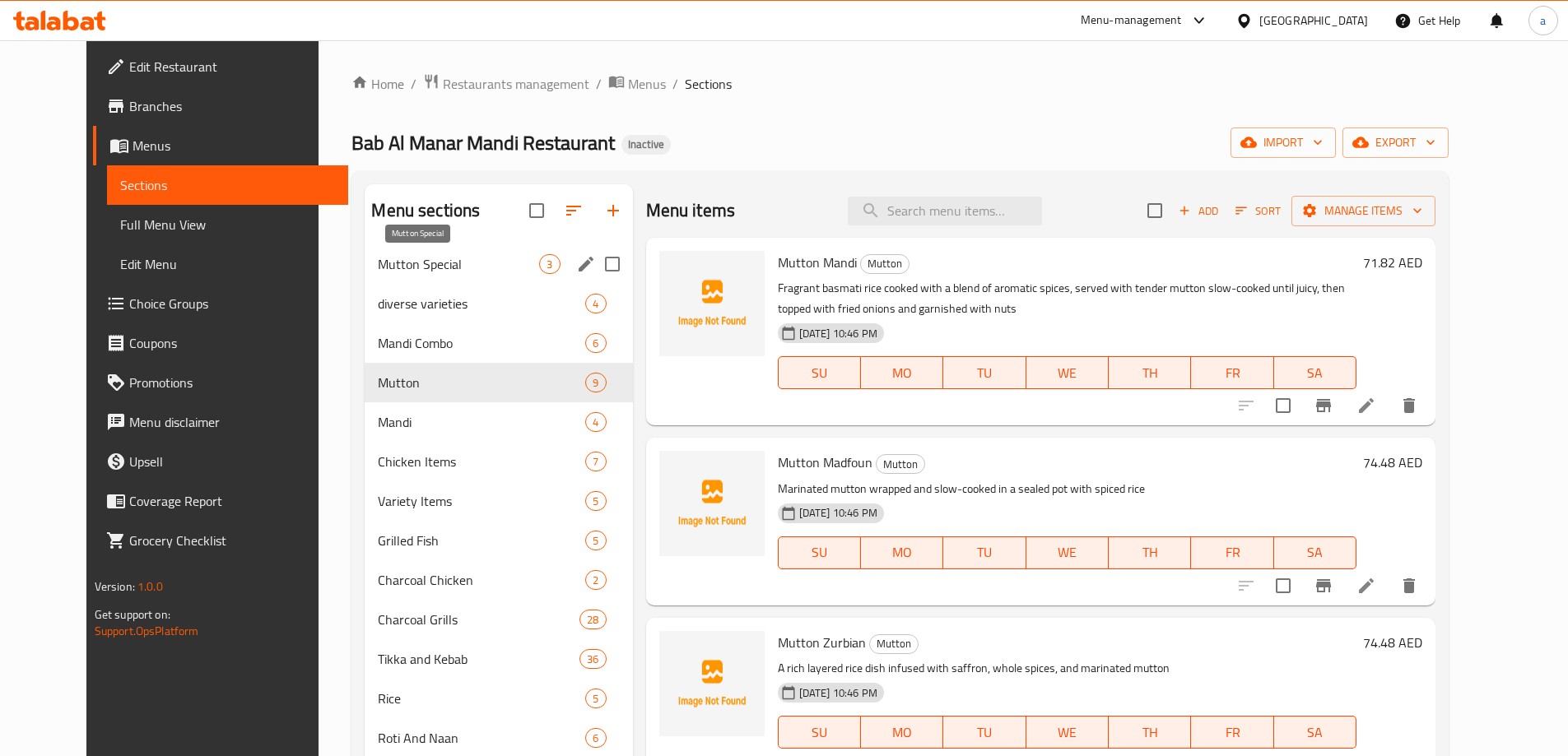
click at [380, 262] on span "Mutton Special" at bounding box center [458, 264] width 161 height 20
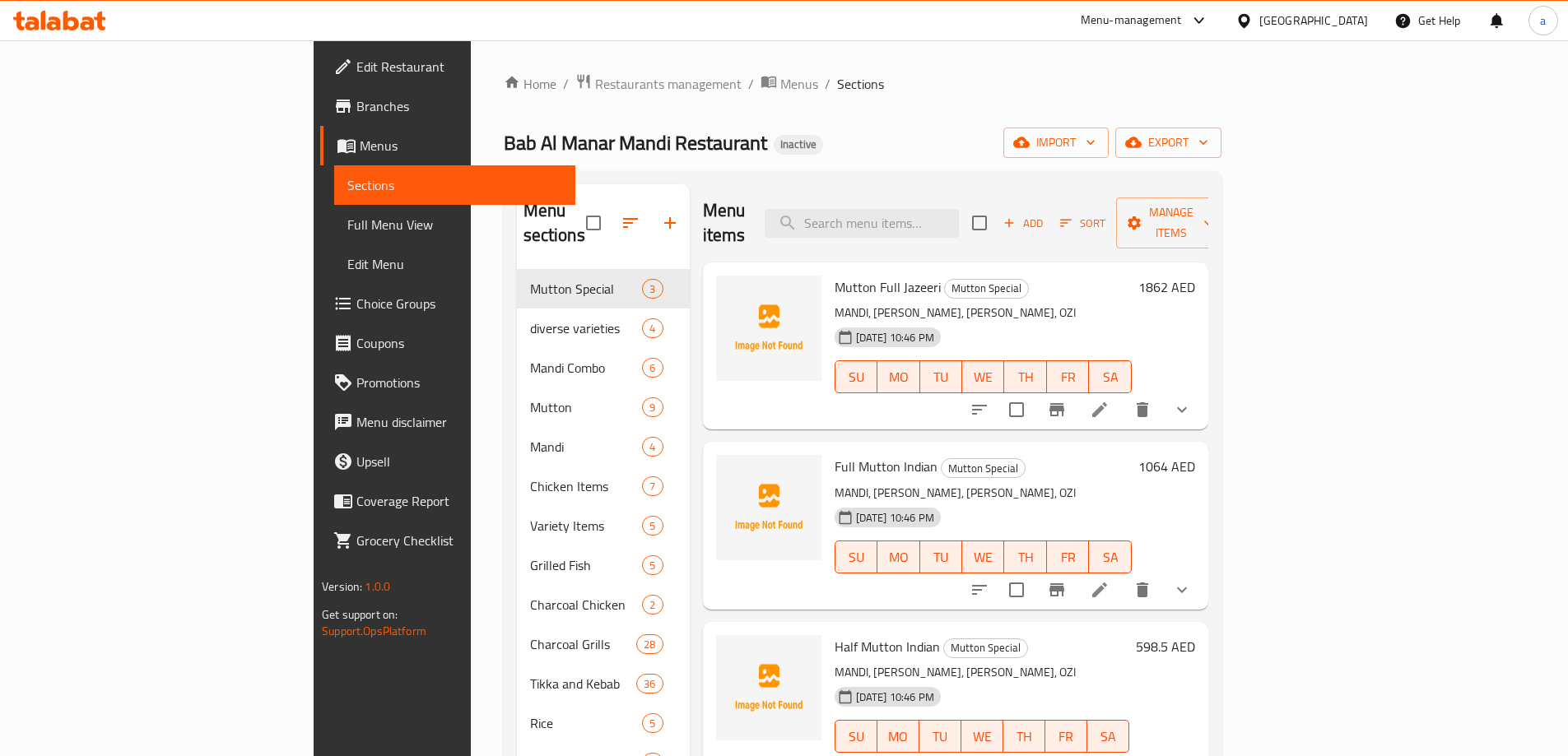
click at [348, 226] on span "Full Menu View" at bounding box center [455, 225] width 215 height 20
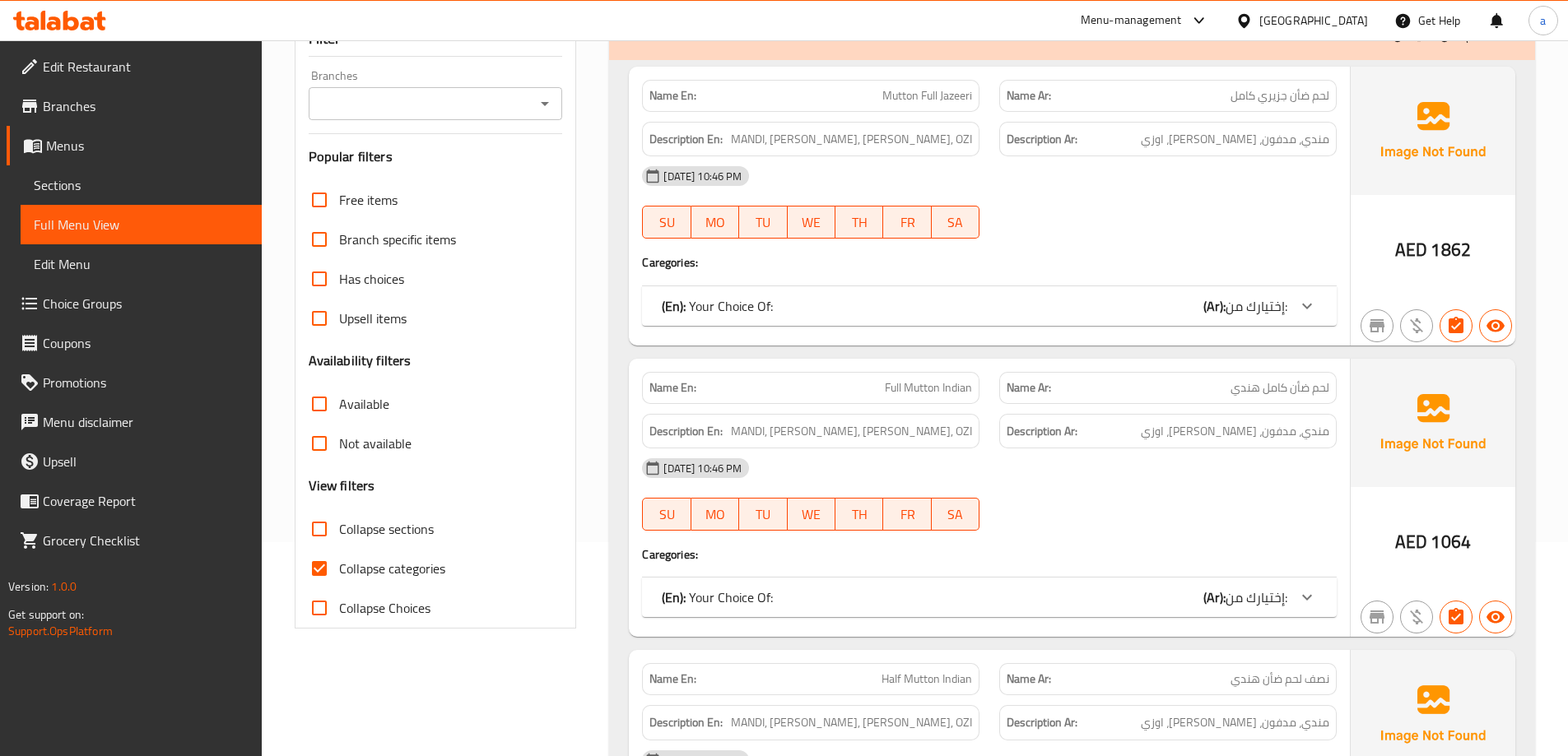
scroll to position [247, 0]
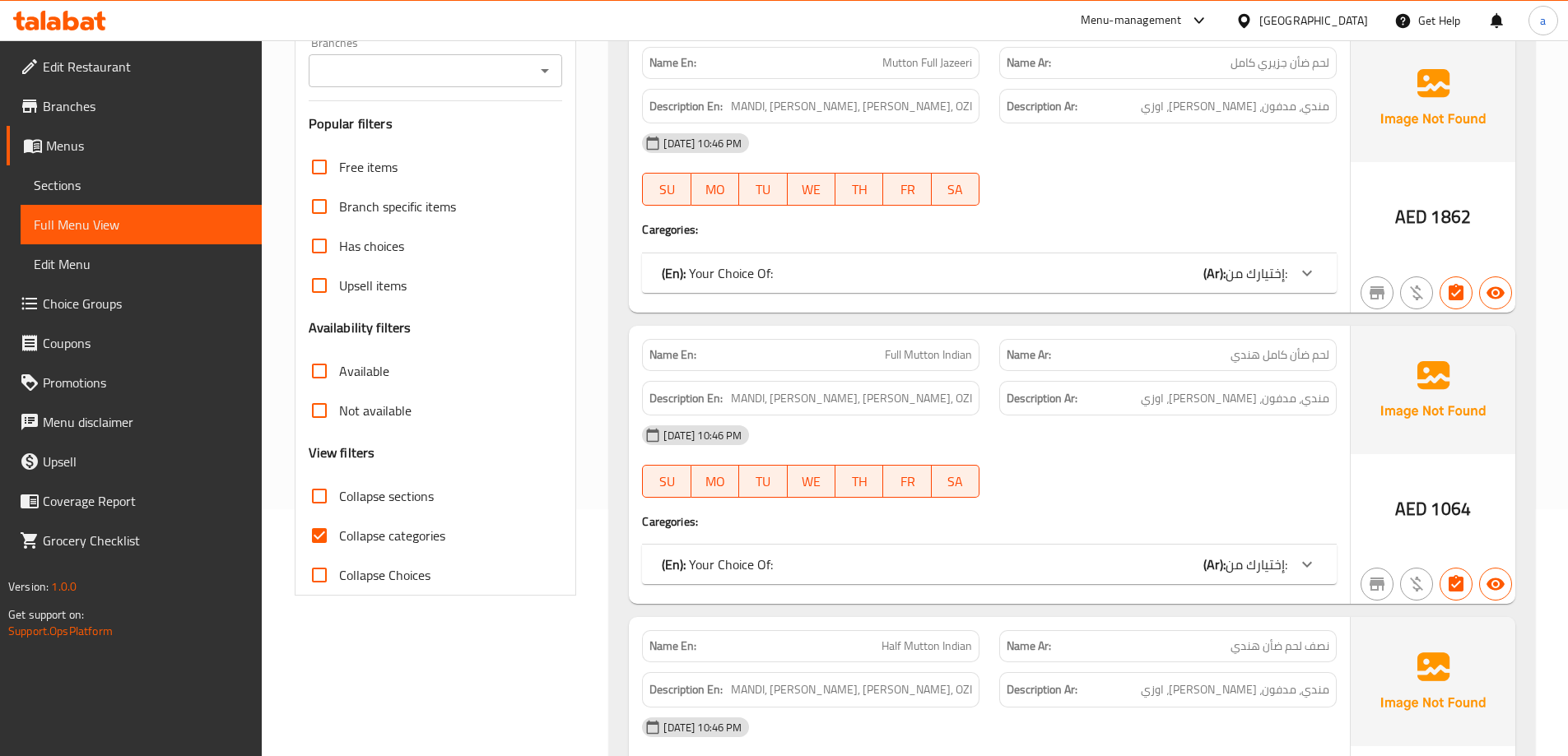
click at [374, 530] on span "Collapse categories" at bounding box center [392, 535] width 106 height 20
click at [339, 530] on input "Collapse categories" at bounding box center [319, 535] width 39 height 39
checkbox input "false"
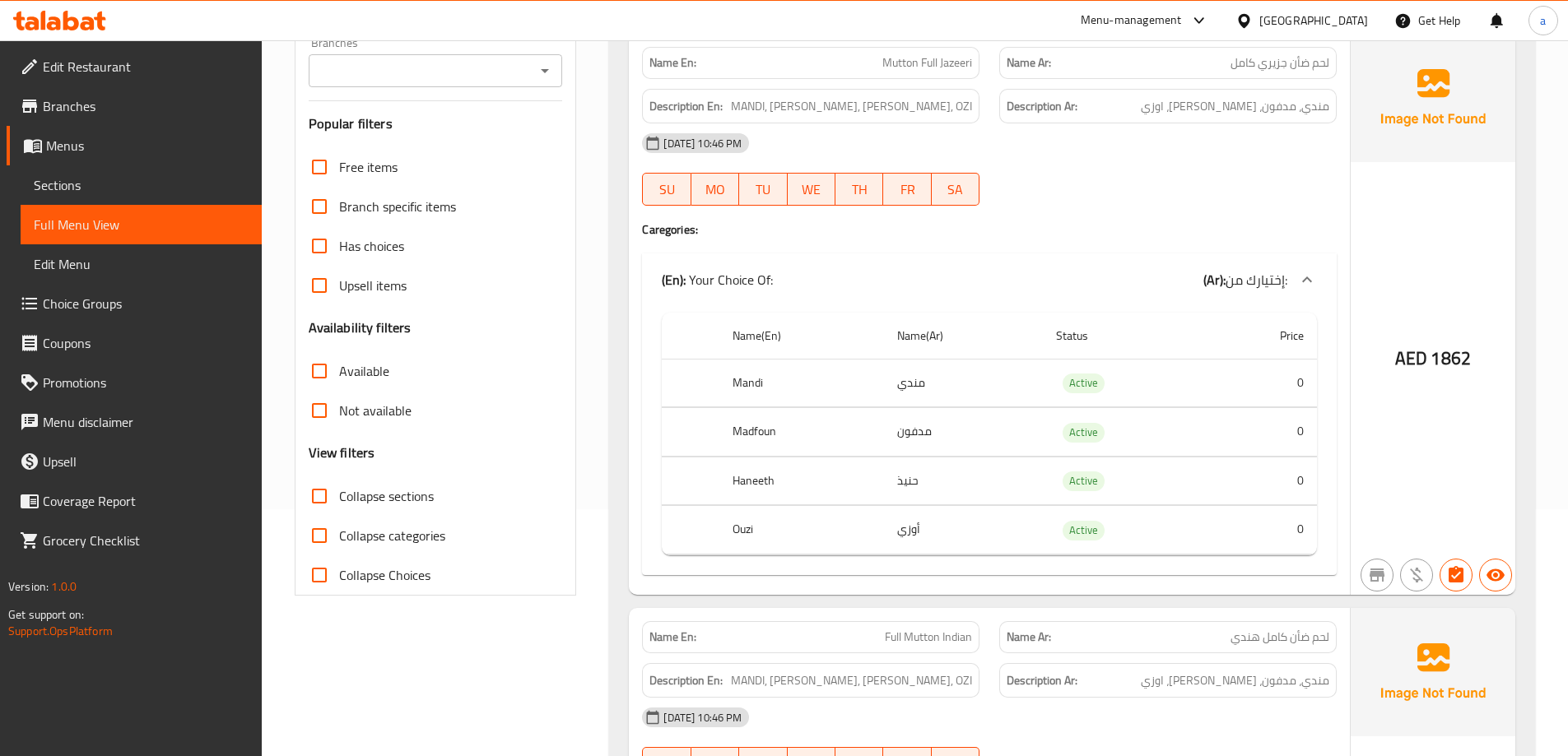
click at [374, 501] on span "Collapse sections" at bounding box center [386, 496] width 95 height 20
click at [339, 501] on input "Collapse sections" at bounding box center [319, 496] width 39 height 39
checkbox input "true"
click at [374, 532] on span "Collapse categories" at bounding box center [392, 535] width 106 height 20
click at [339, 532] on input "Collapse categories" at bounding box center [319, 535] width 39 height 39
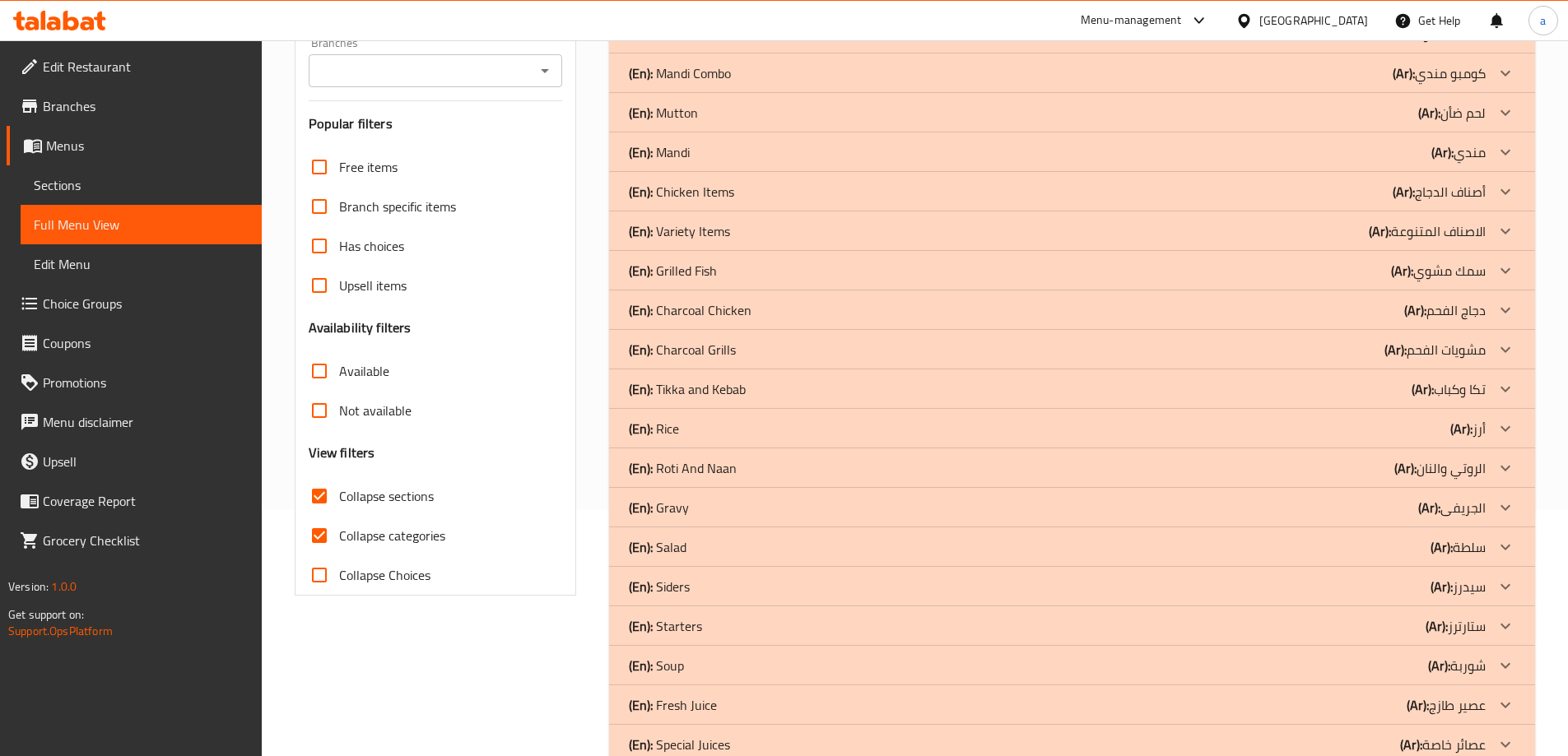
click at [374, 532] on span "Collapse categories" at bounding box center [392, 535] width 106 height 20
click at [339, 532] on input "Collapse categories" at bounding box center [319, 535] width 39 height 39
checkbox input "false"
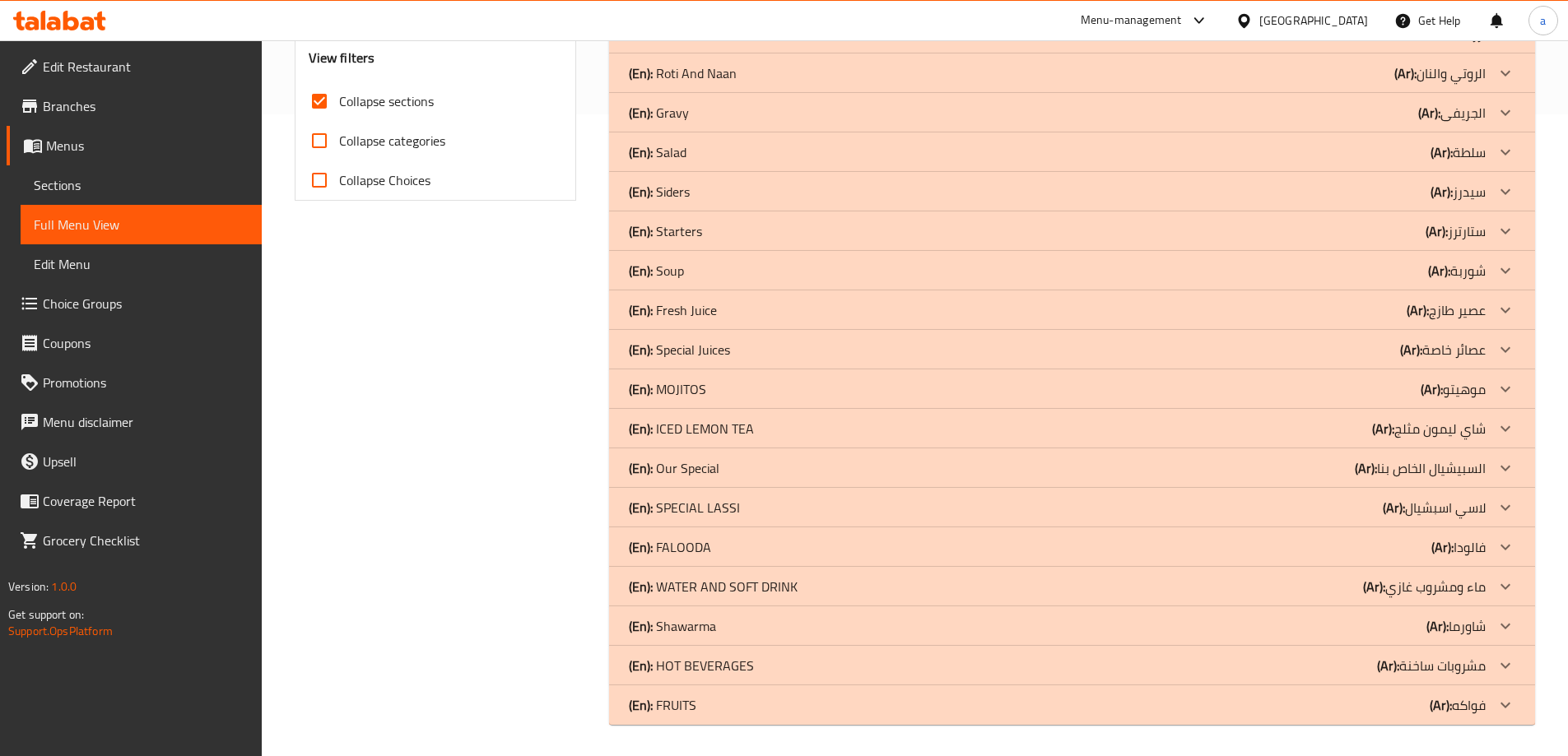
scroll to position [644, 0]
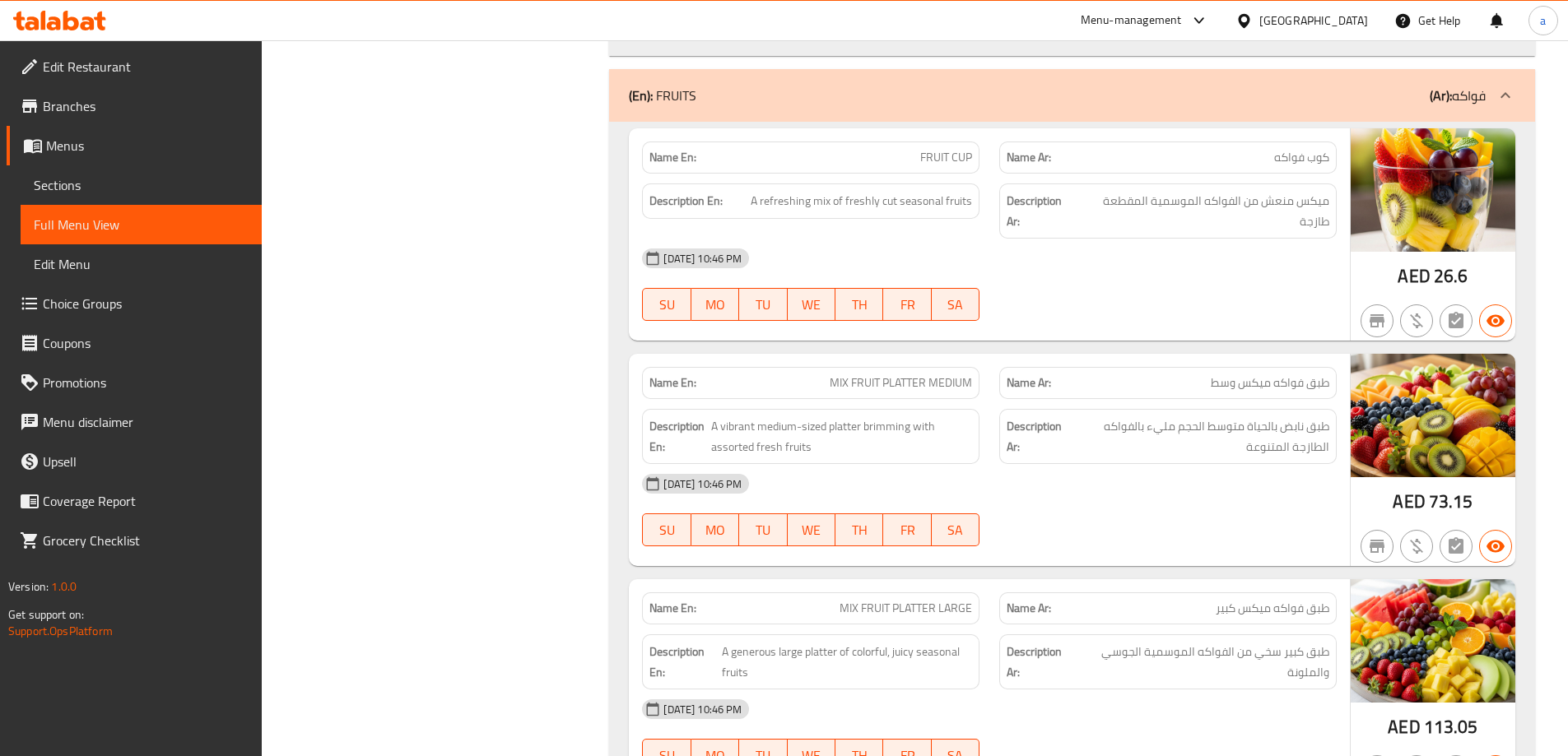
scroll to position [31715, 0]
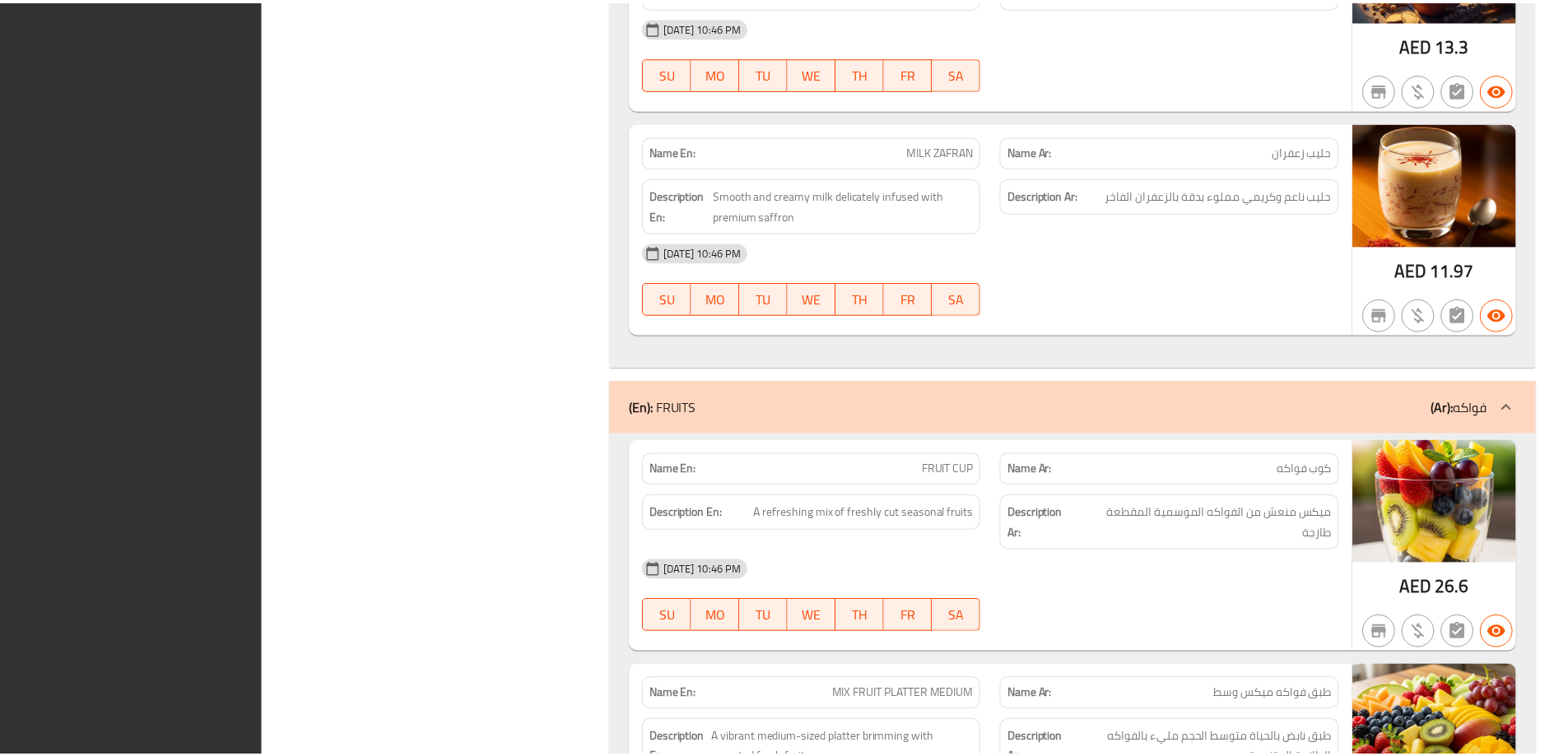
scroll to position [31675, 0]
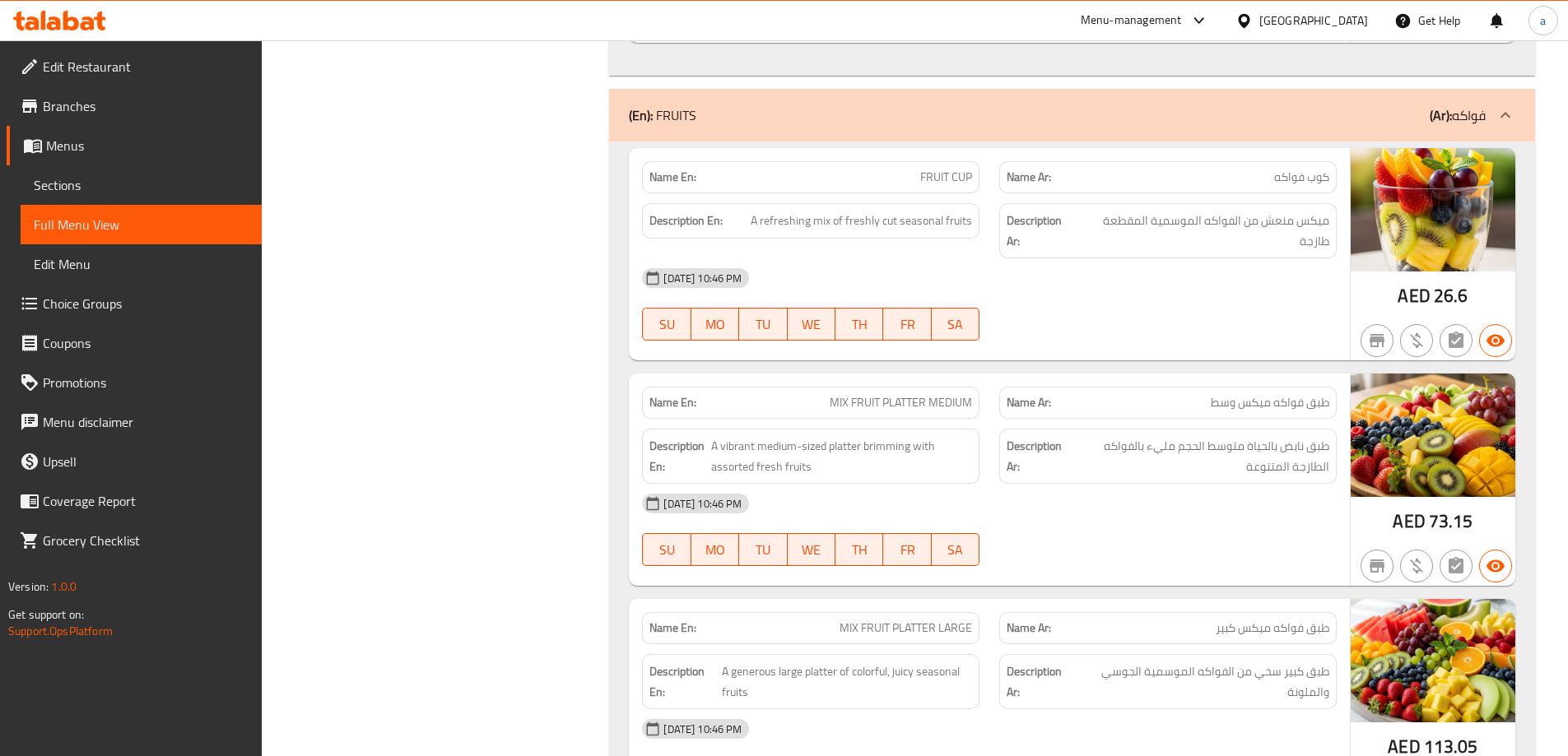
click at [60, 154] on span "Menus" at bounding box center [147, 146] width 202 height 20
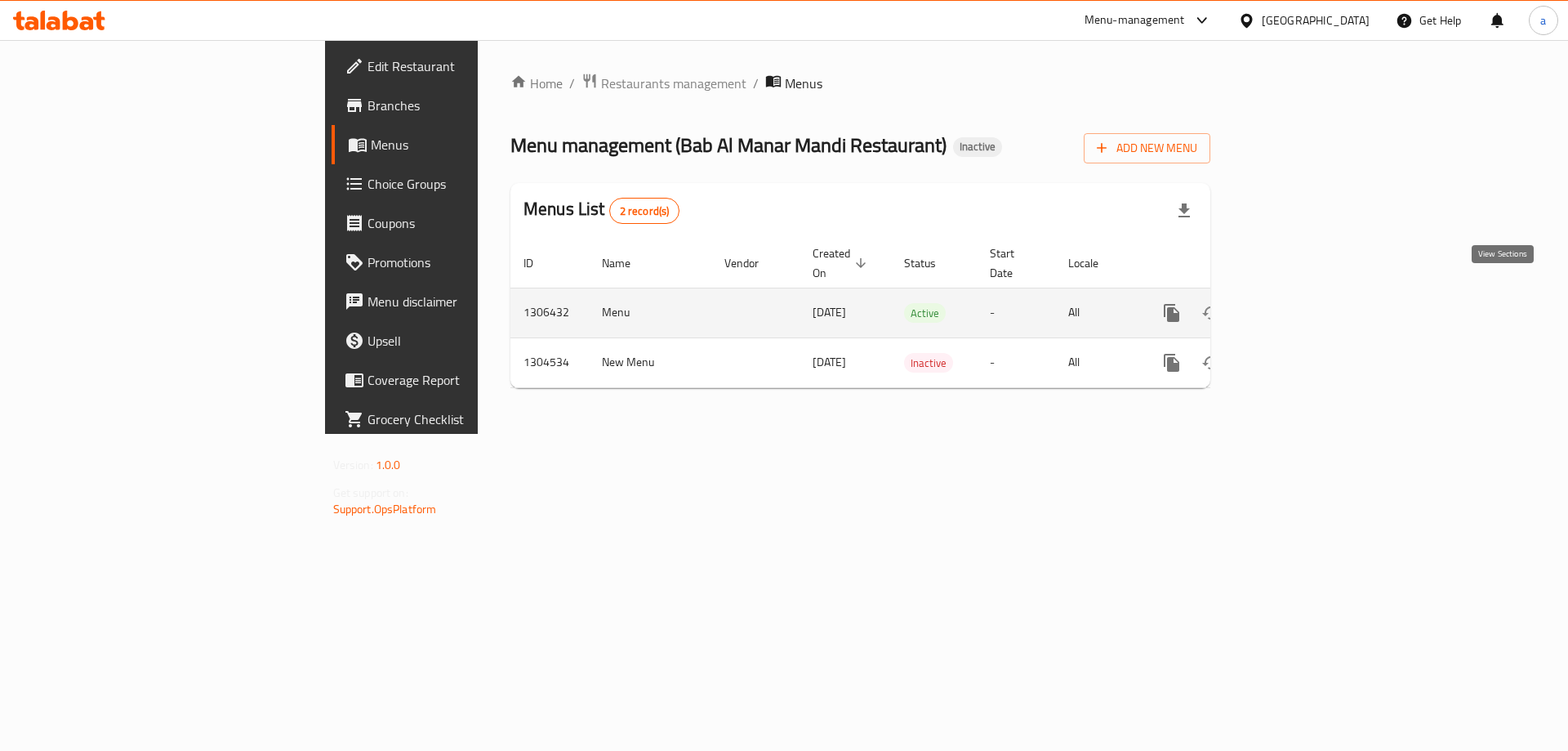
click at [1300, 303] on icon "enhanced table" at bounding box center [1290, 313] width 20 height 20
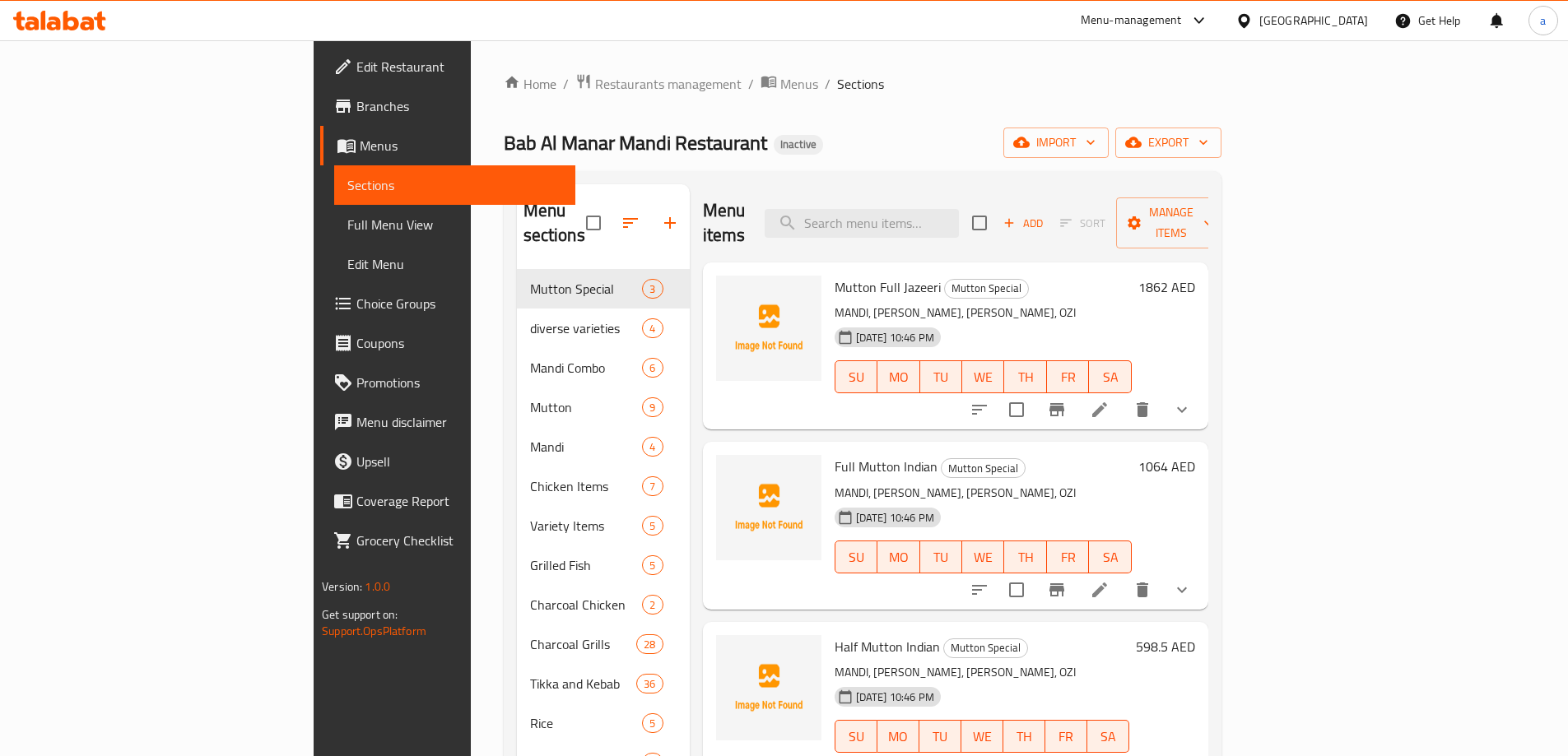
click at [348, 230] on span "Full Menu View" at bounding box center [455, 225] width 215 height 20
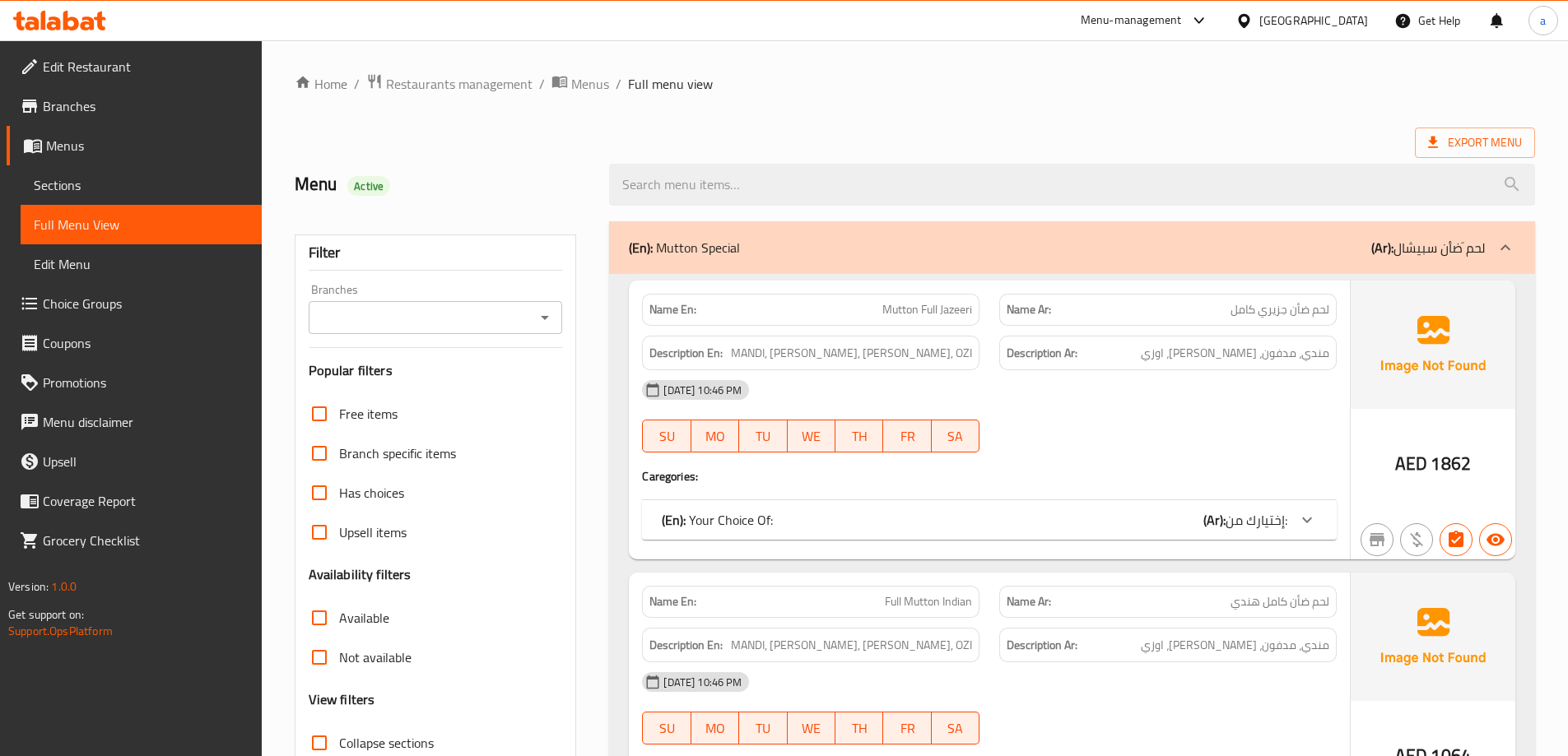
click at [81, 153] on span "Menus" at bounding box center [147, 146] width 202 height 20
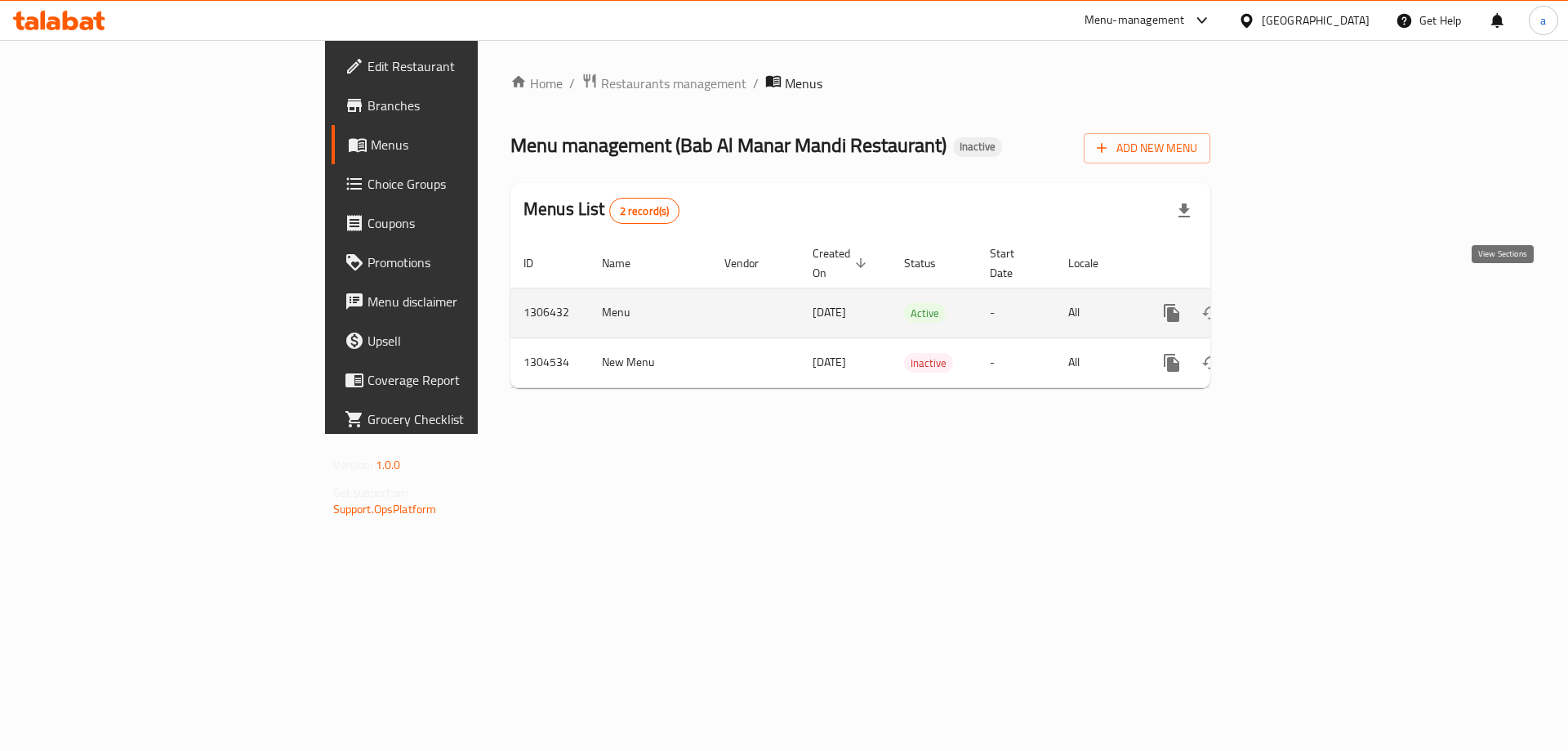
click at [1300, 303] on icon "enhanced table" at bounding box center [1290, 313] width 20 height 20
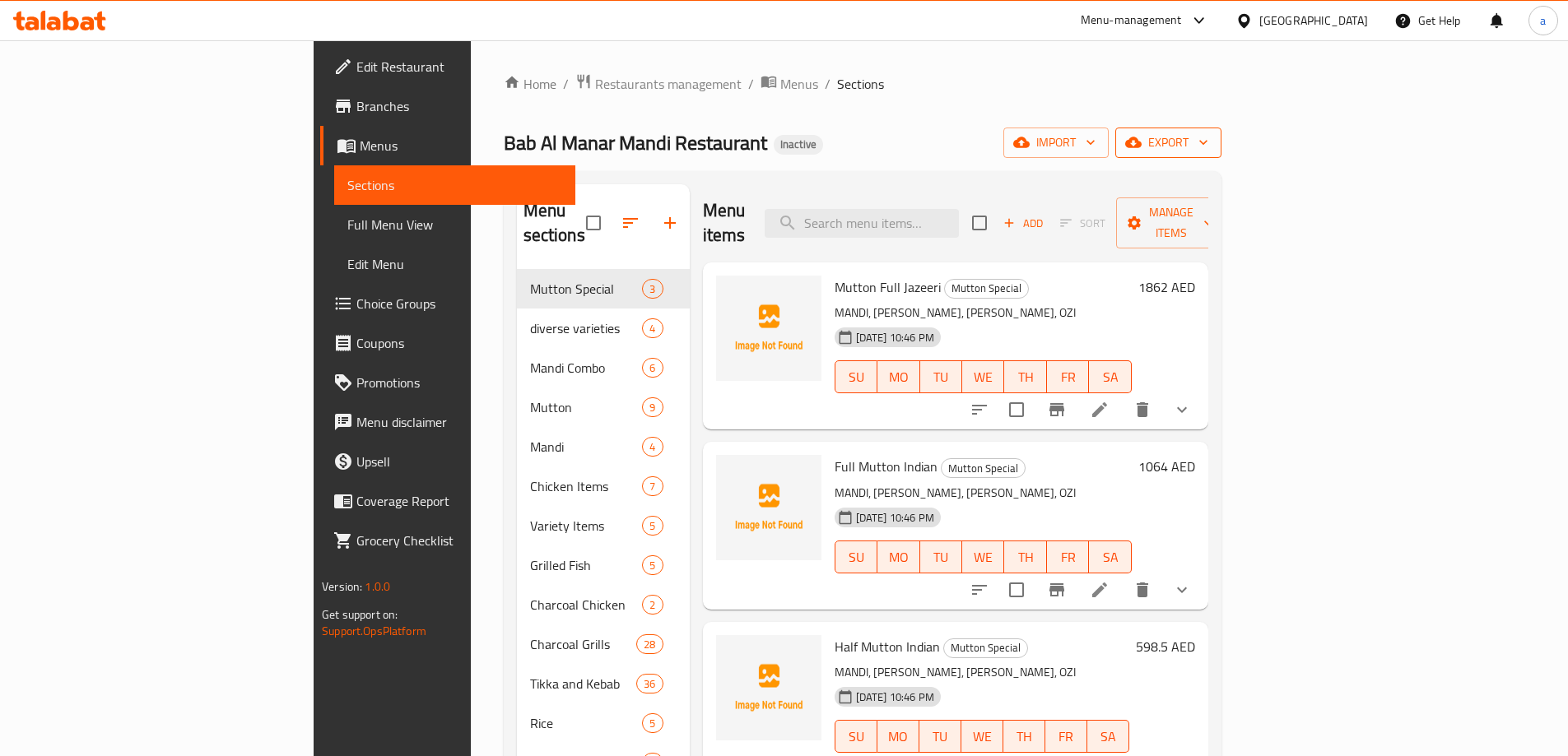
click at [1221, 155] on button "export" at bounding box center [1168, 143] width 106 height 30
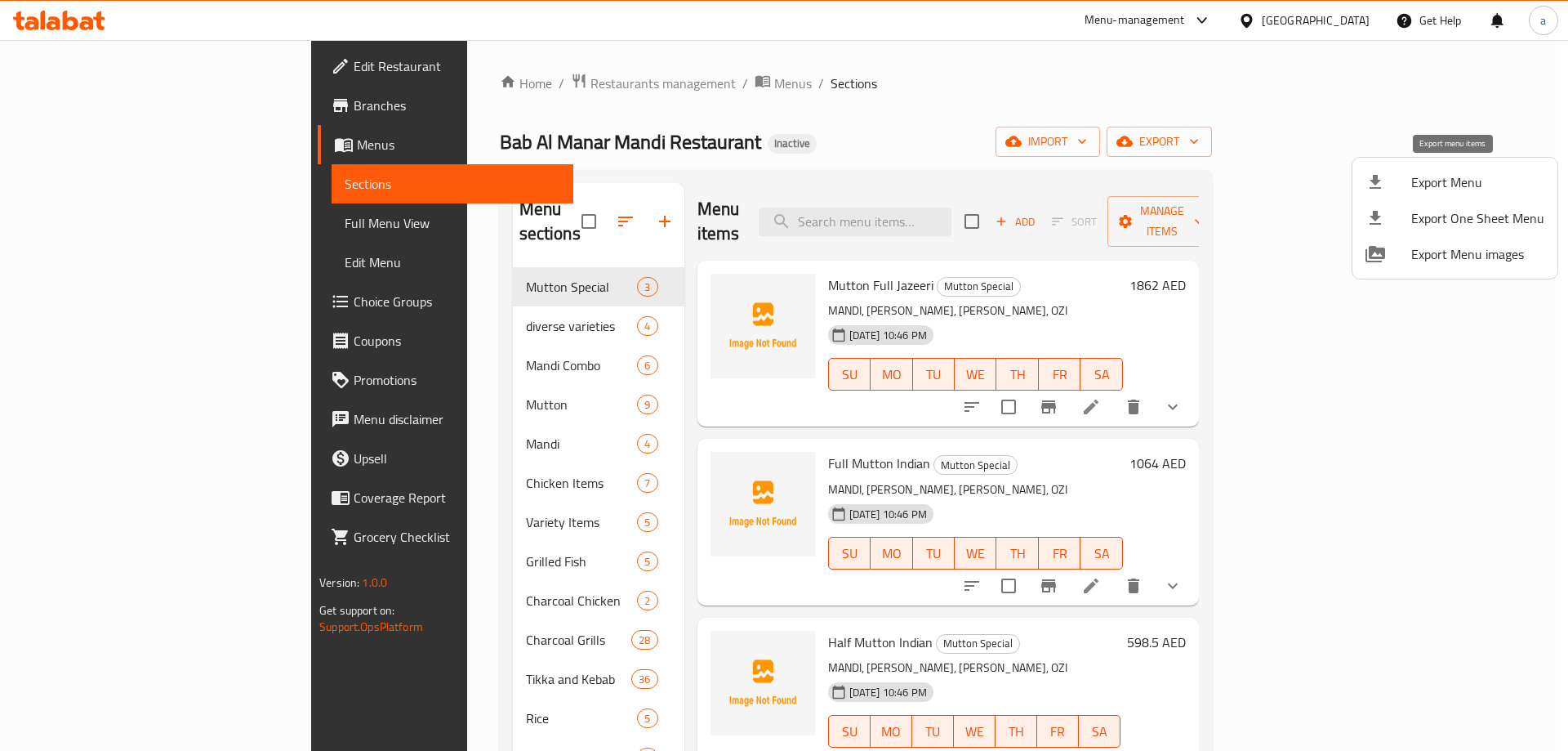
click at [1411, 185] on div at bounding box center [1388, 183] width 46 height 20
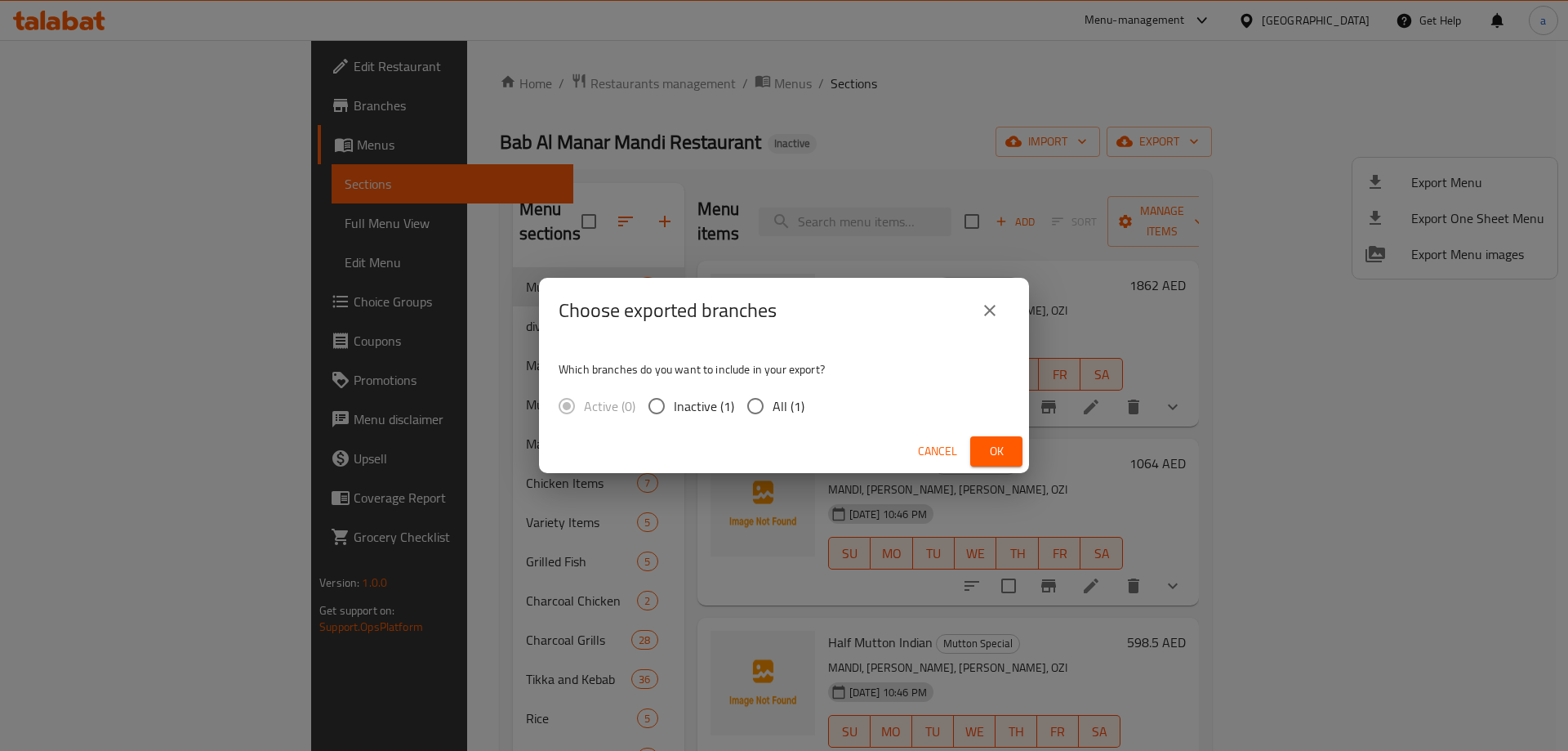
click at [755, 416] on input "All (1)" at bounding box center [755, 406] width 34 height 34
radio input "true"
click at [1005, 448] on span "Ok" at bounding box center [996, 451] width 26 height 21
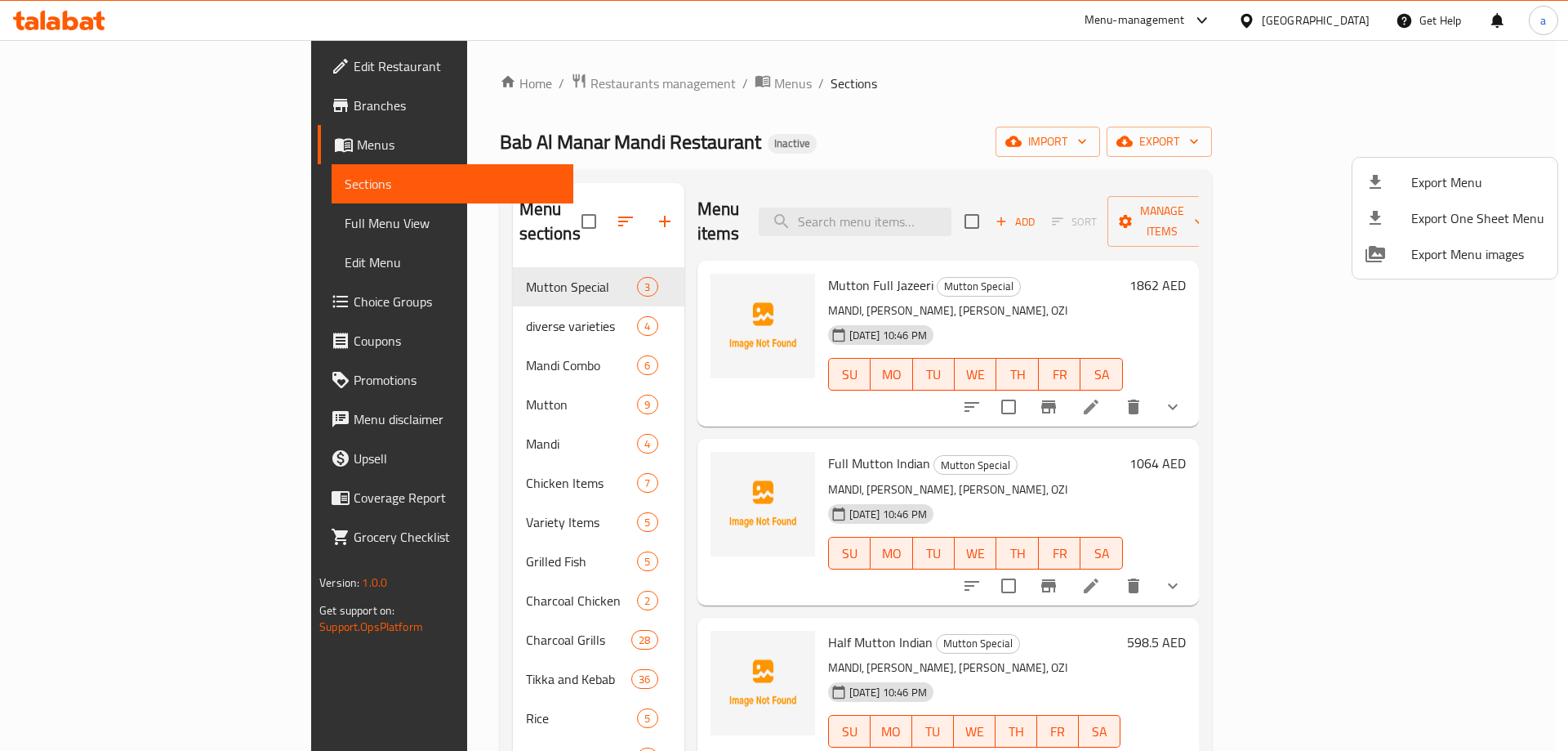
click at [85, 155] on div at bounding box center [784, 375] width 1568 height 751
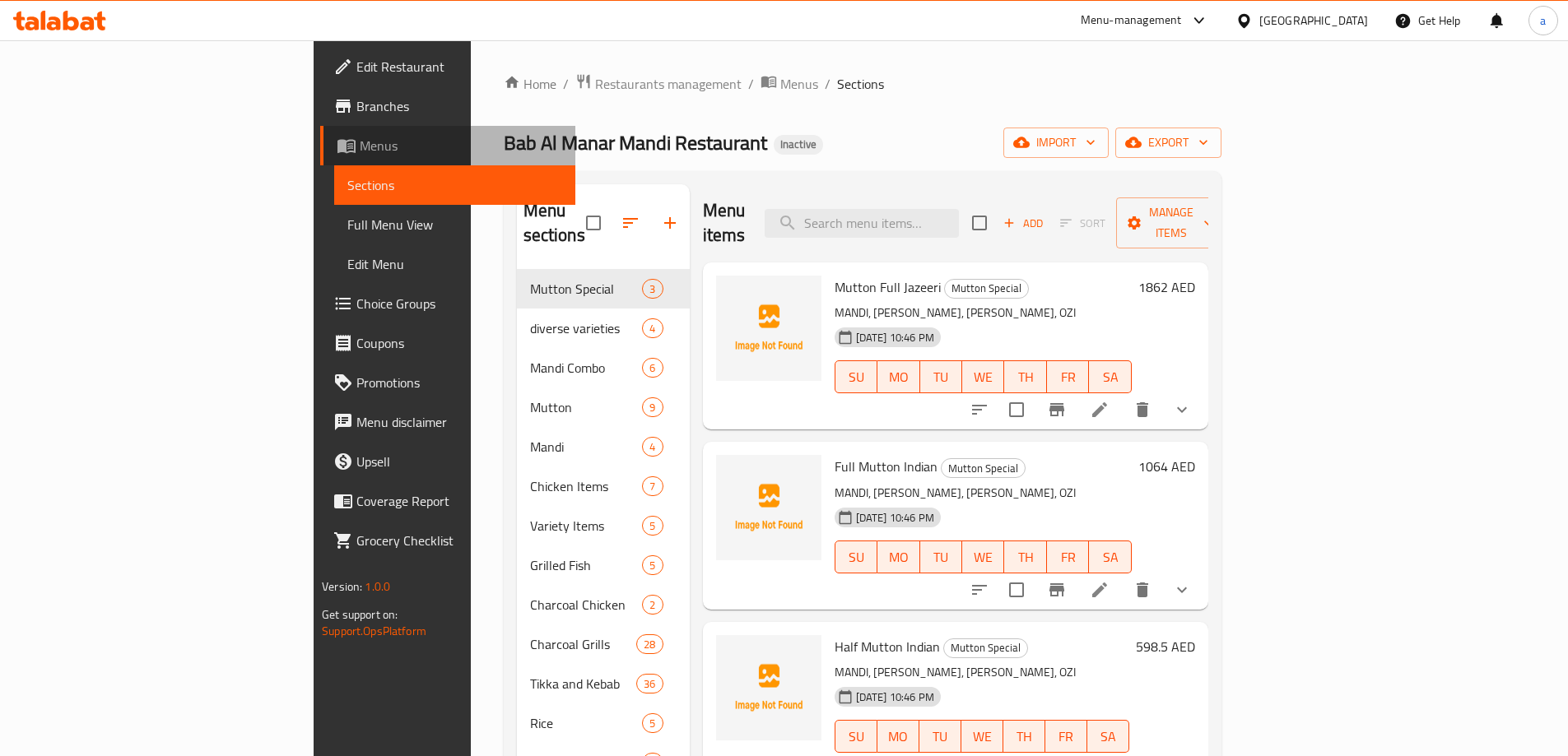
click at [359, 149] on span "Menus" at bounding box center [460, 146] width 202 height 20
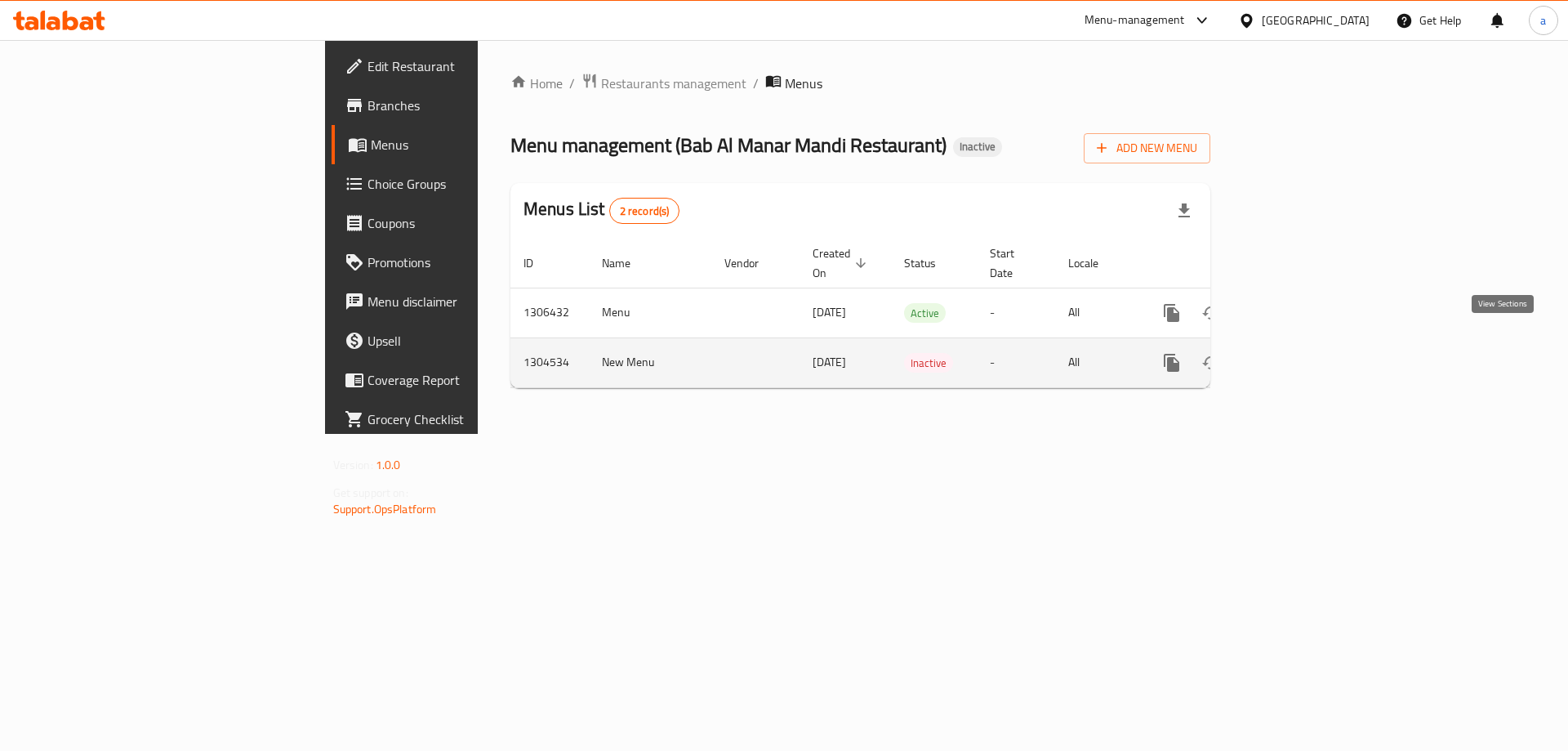
click at [1309, 348] on link "enhanced table" at bounding box center [1289, 363] width 39 height 39
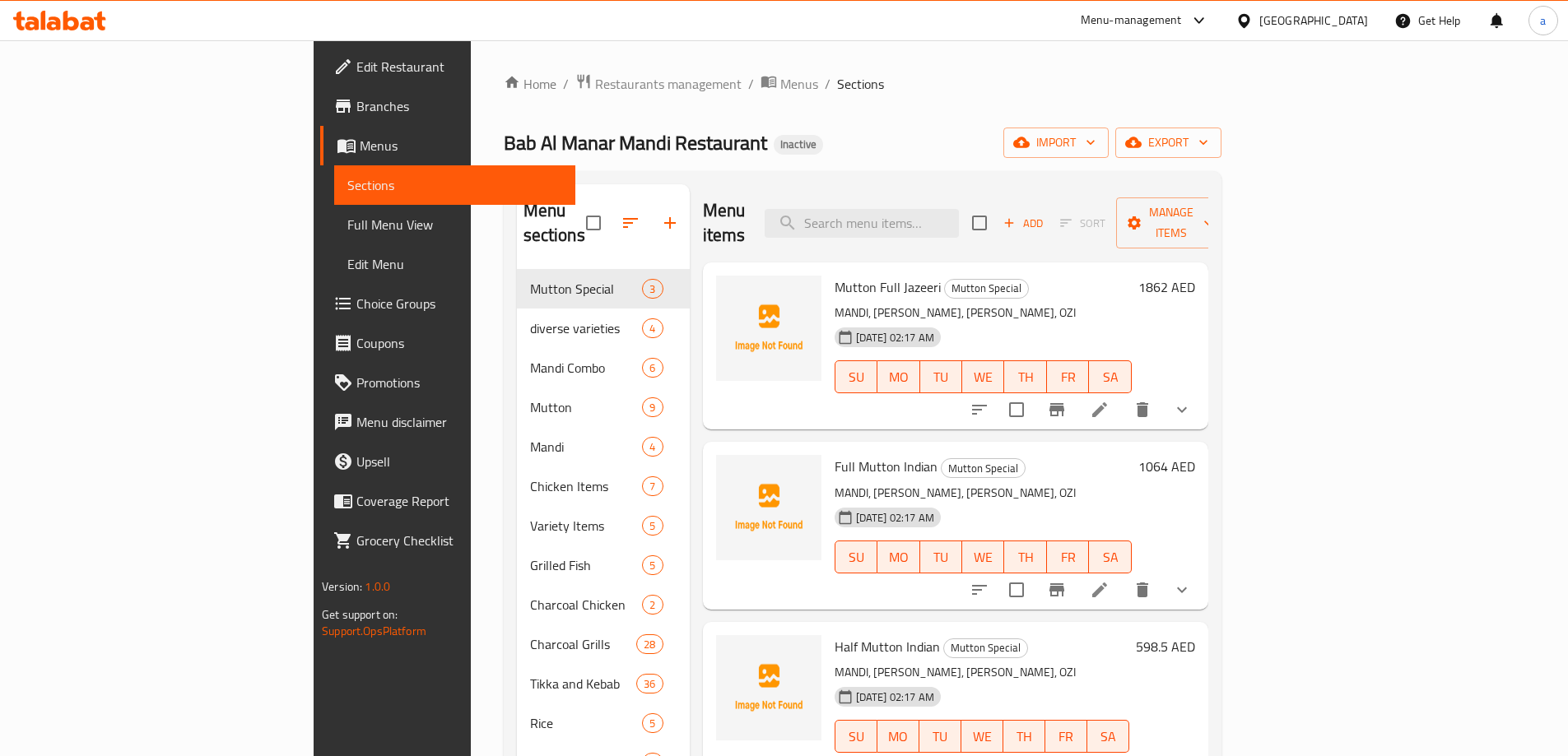
click at [800, 105] on div "Home / Restaurants management / Menus / Sections Bab Al Manar Mandi Restaurant …" at bounding box center [862, 753] width 718 height 1360
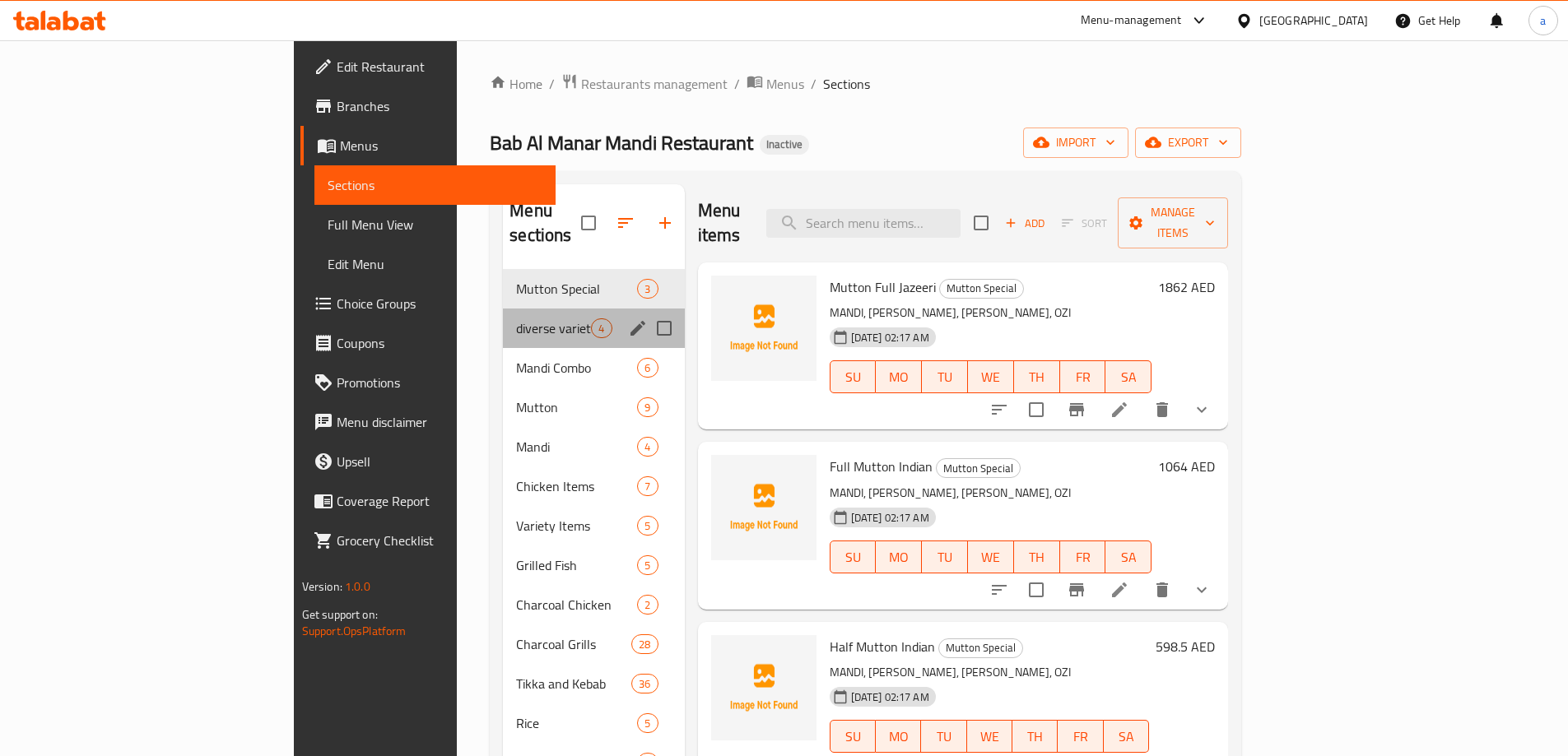
click at [503, 314] on div "diverse varieties 4" at bounding box center [593, 328] width 181 height 39
